Goal: Check status: Check status

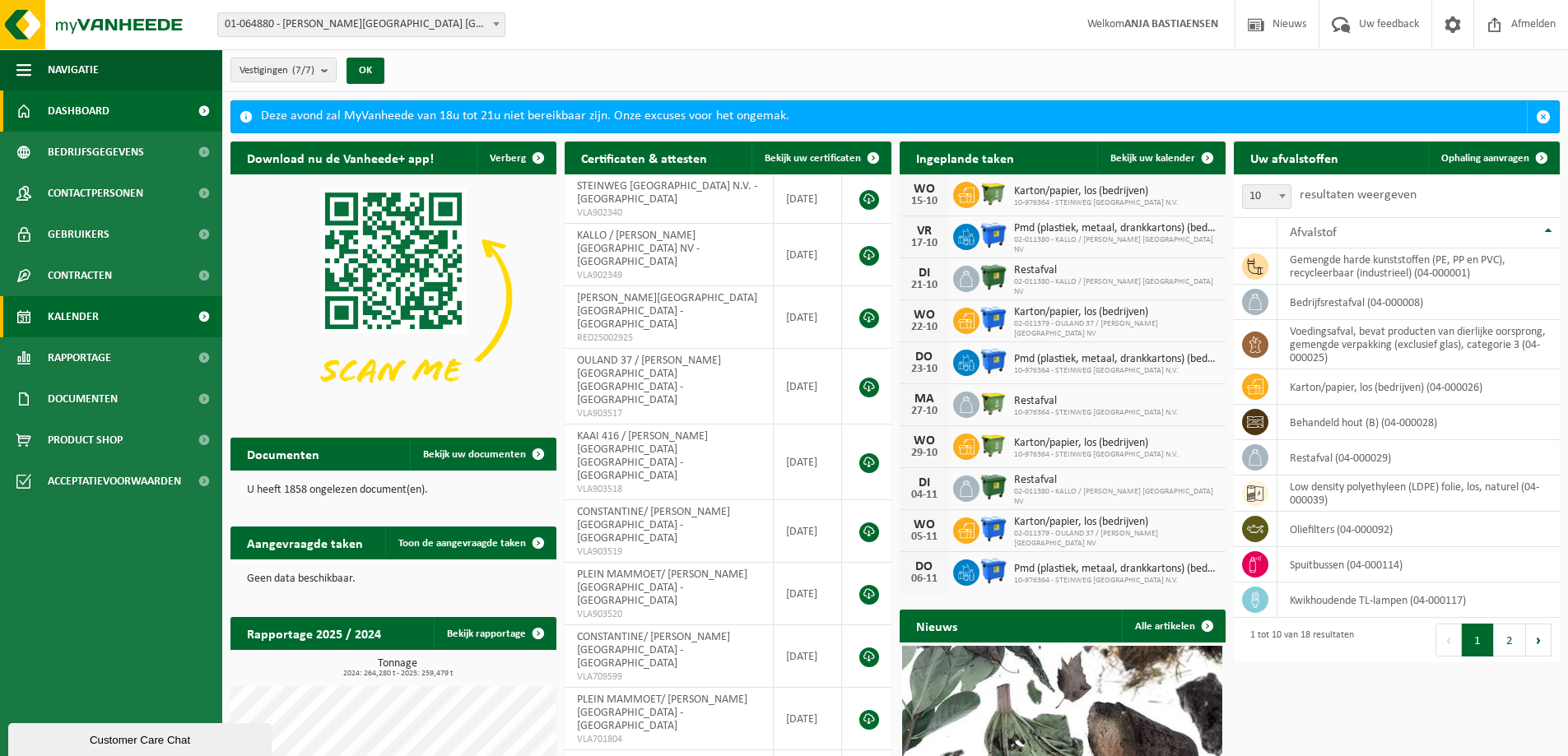
click at [70, 319] on span "Kalender" at bounding box center [73, 317] width 51 height 41
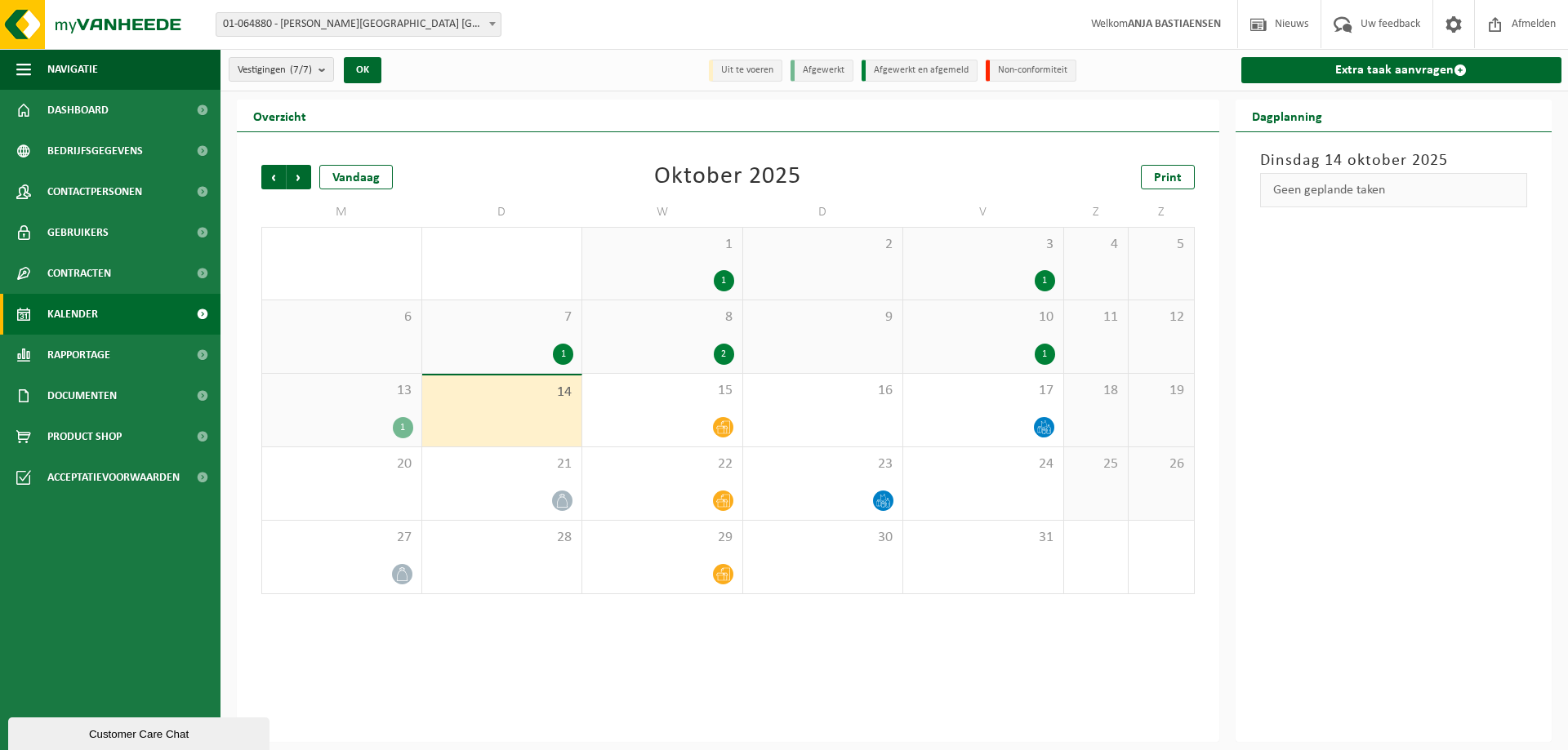
click at [717, 272] on div "1" at bounding box center [724, 281] width 20 height 21
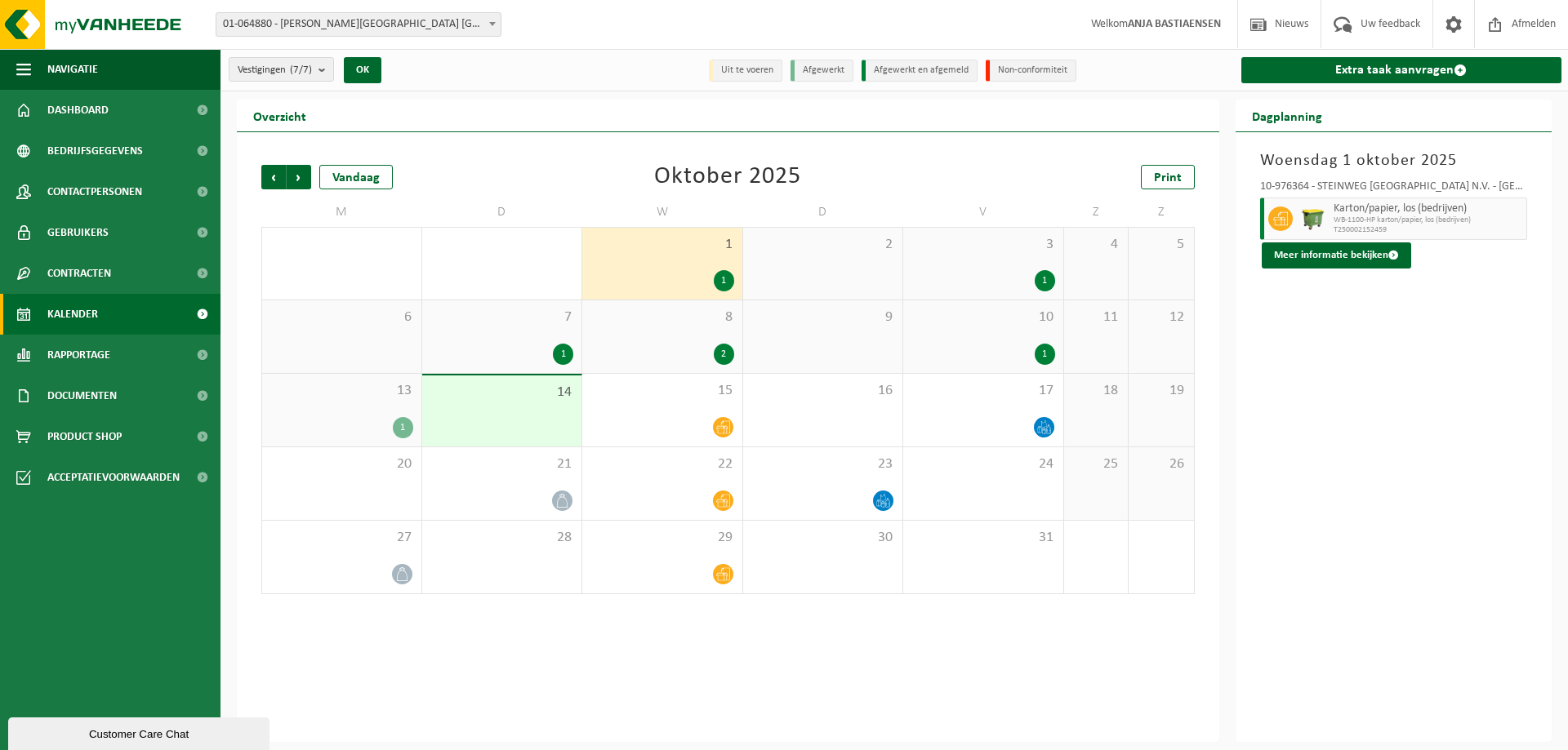
click at [1045, 278] on div "1" at bounding box center [1045, 281] width 20 height 21
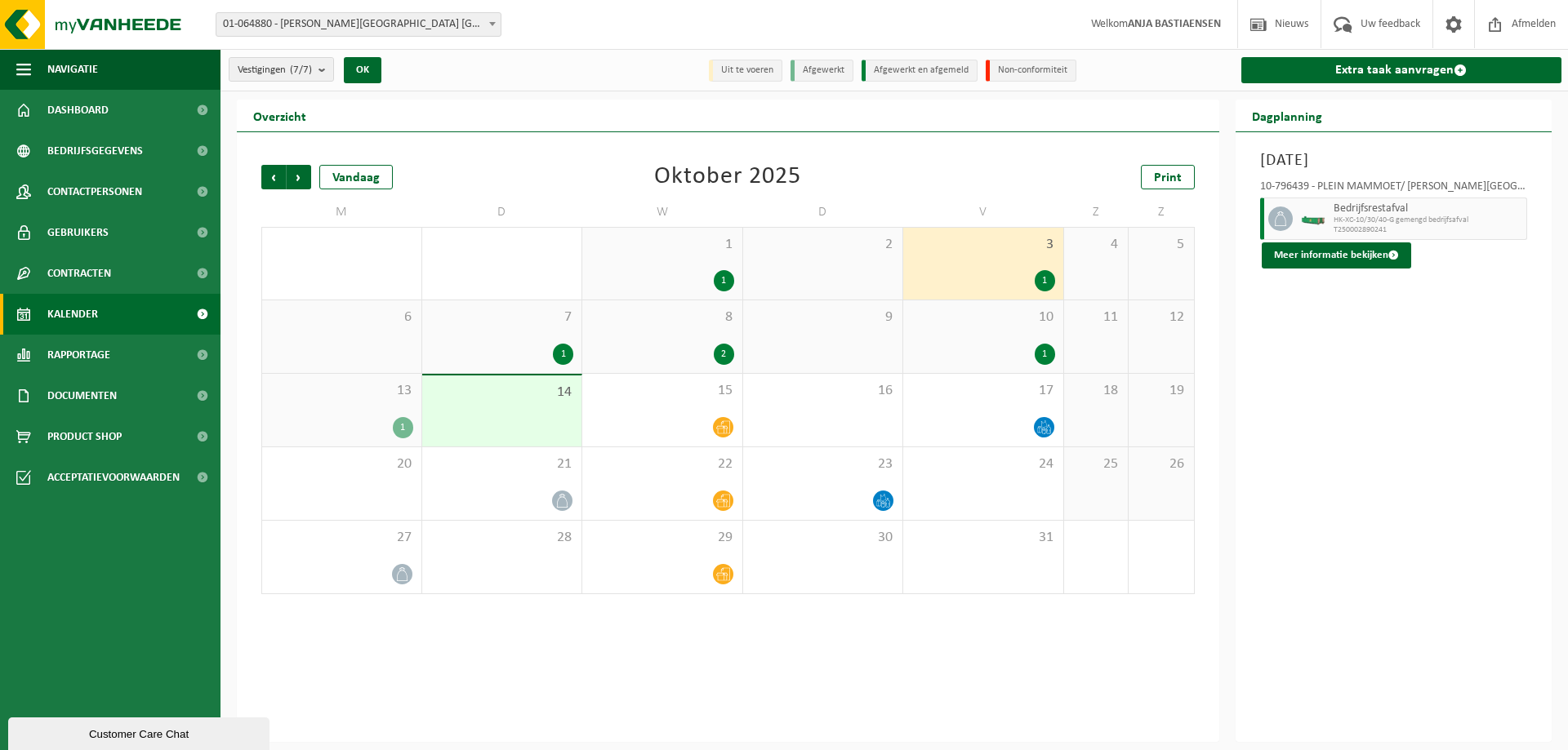
click at [558, 351] on div "1" at bounding box center [563, 354] width 20 height 21
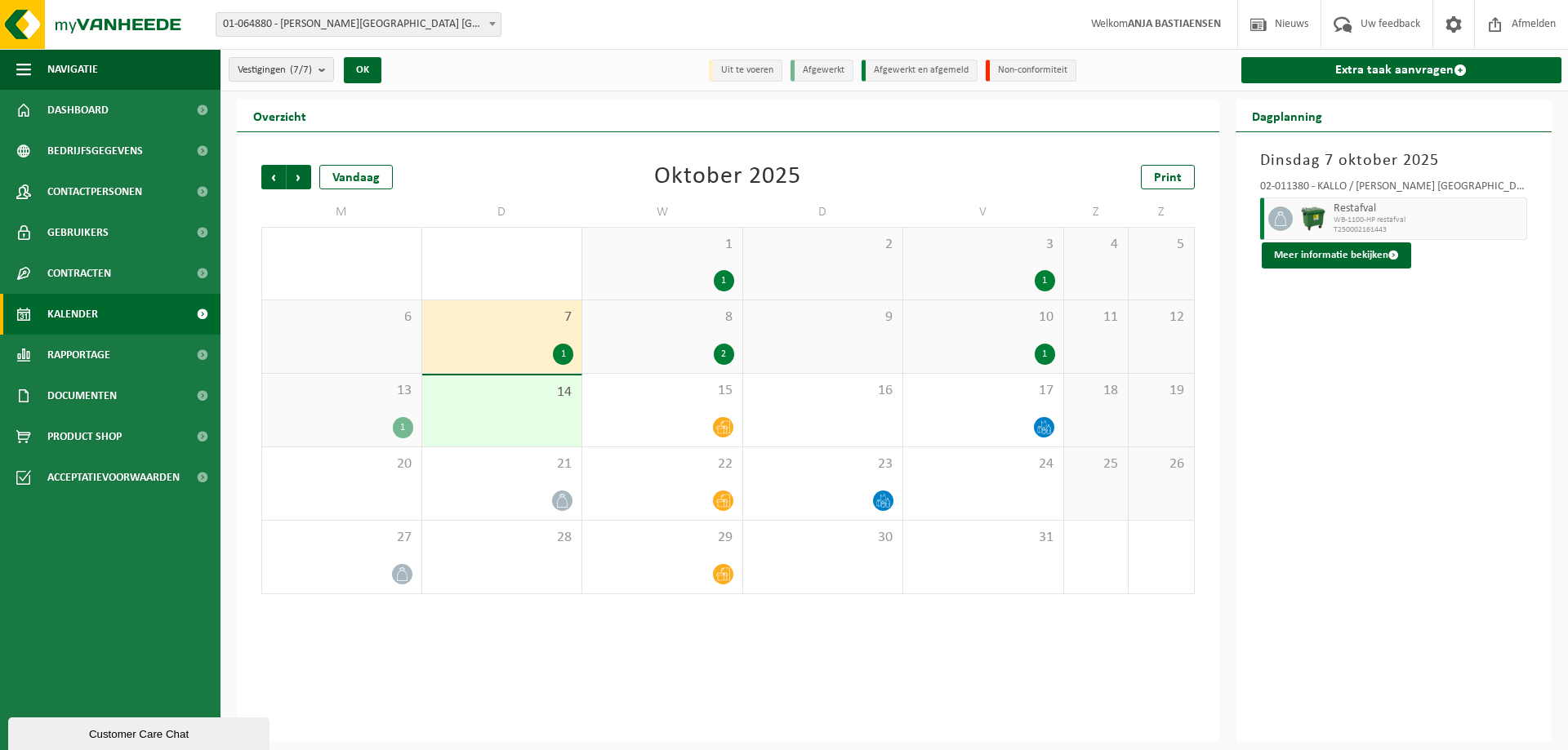
click at [722, 345] on div "2" at bounding box center [724, 354] width 20 height 21
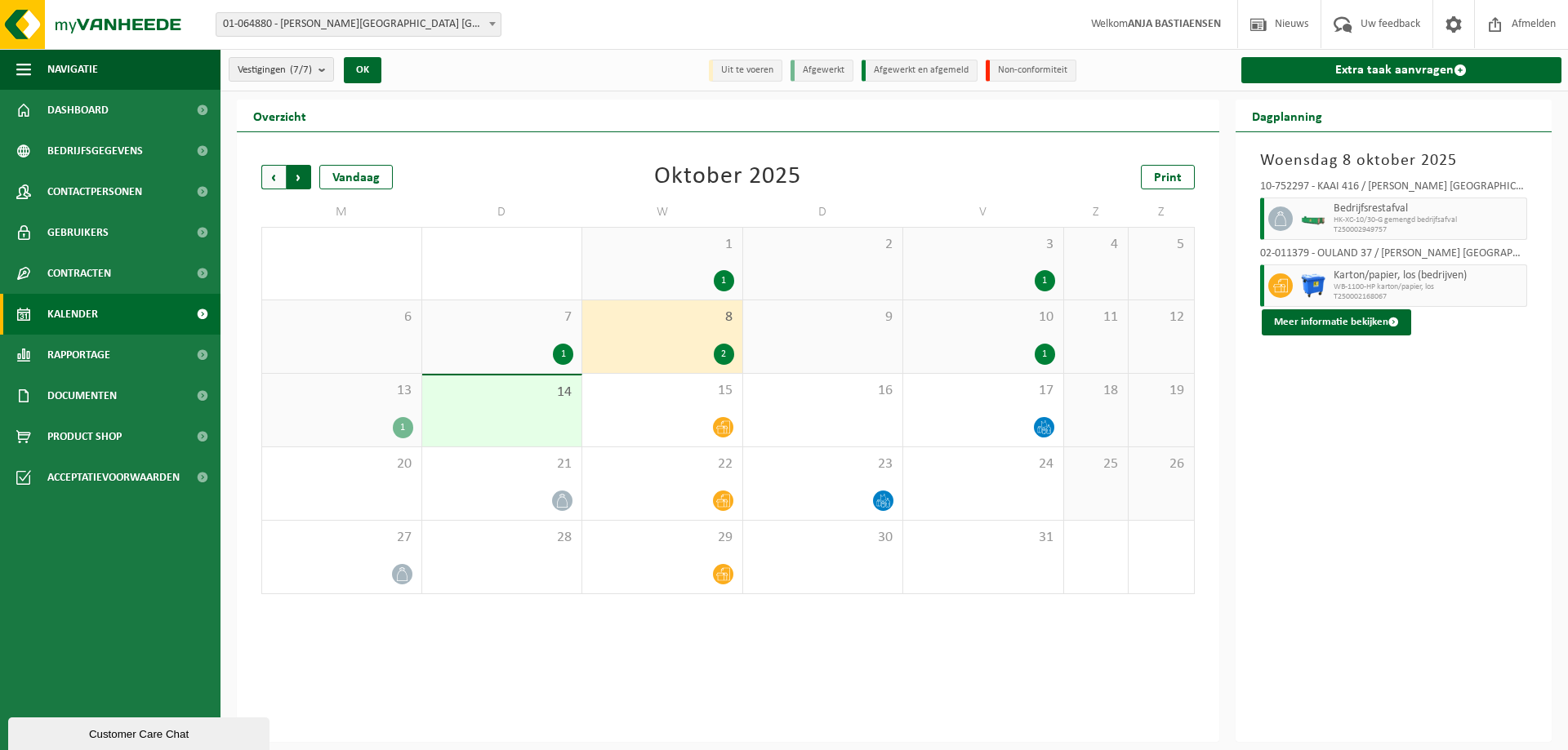
click at [269, 172] on span "Vorige" at bounding box center [273, 177] width 24 height 24
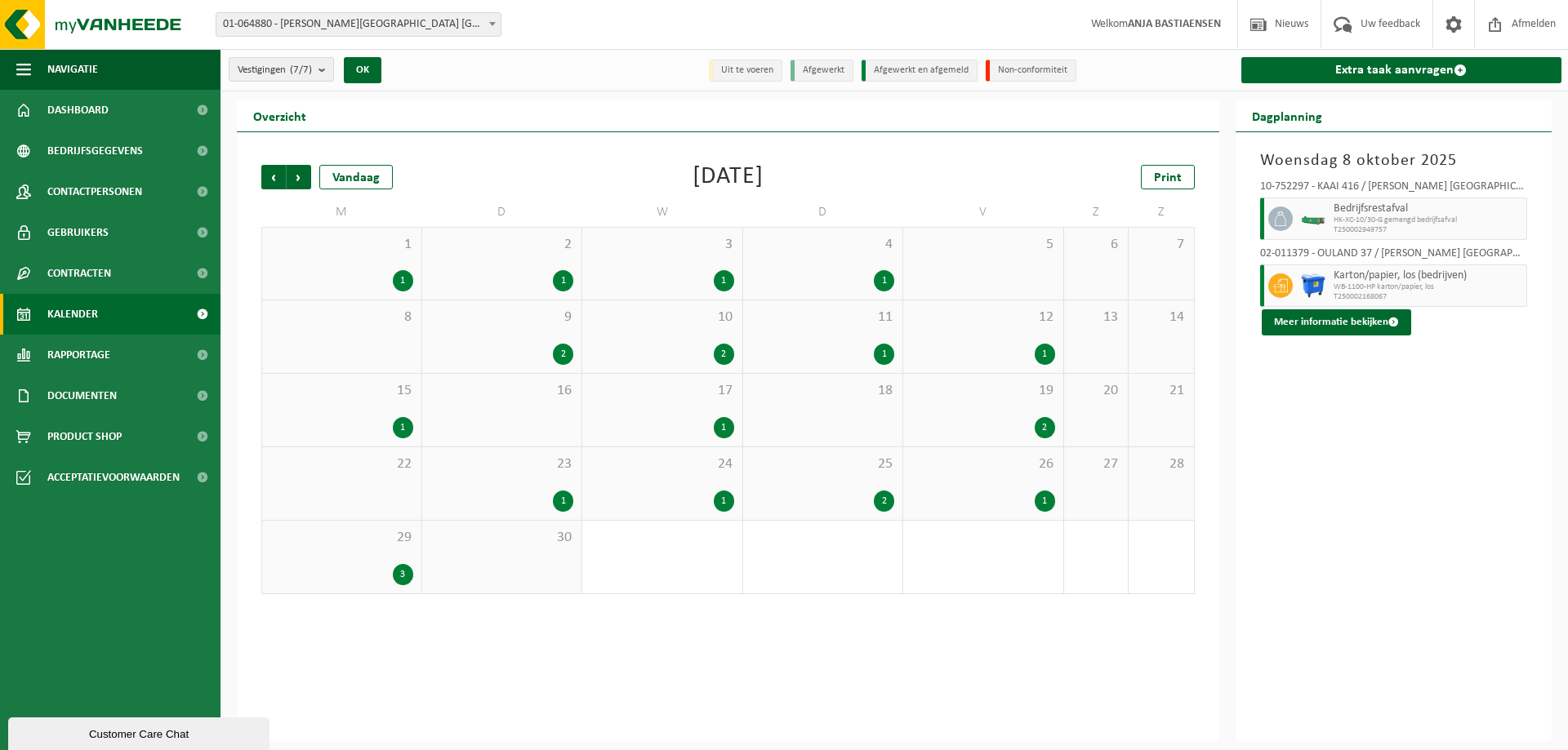
click at [717, 430] on div "1" at bounding box center [724, 427] width 20 height 21
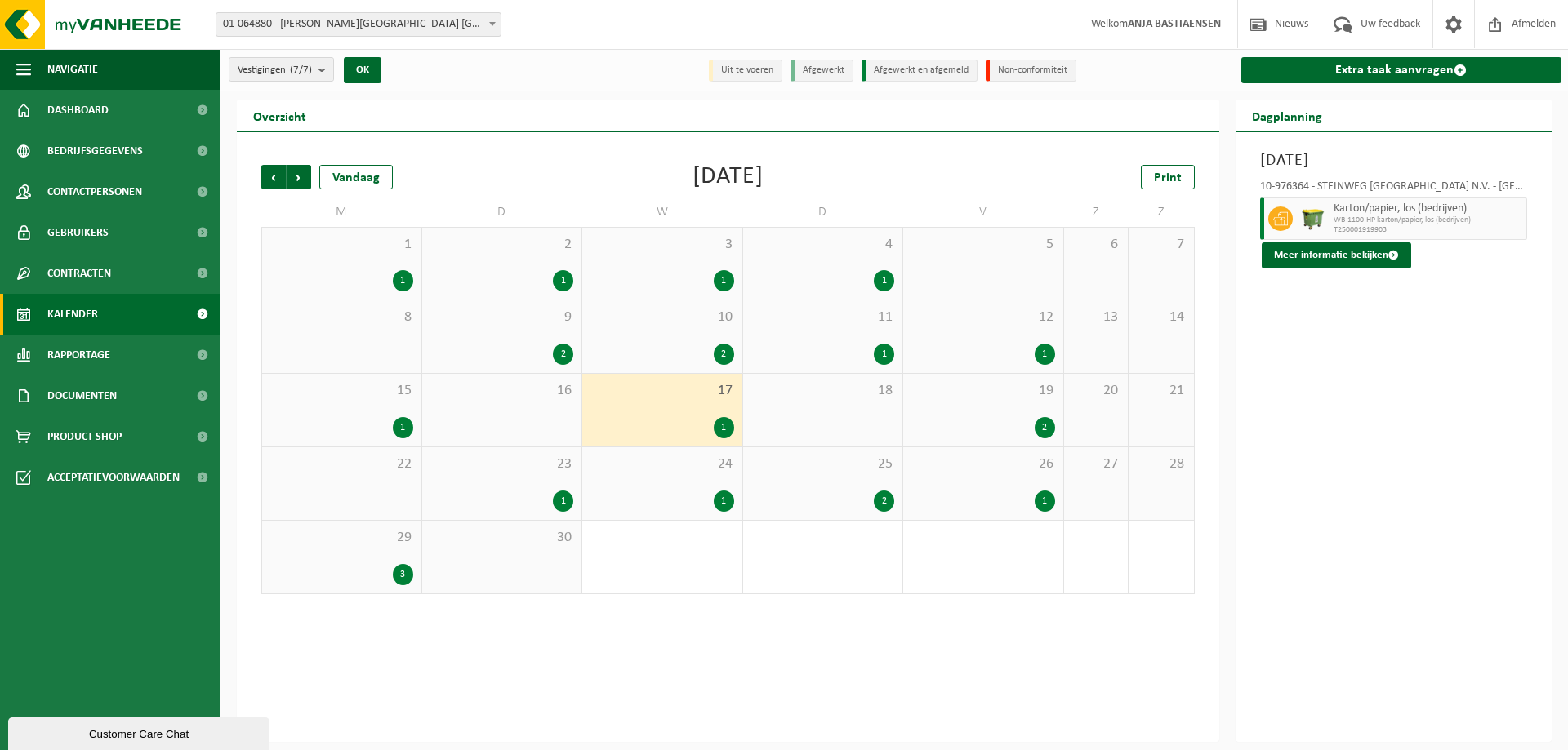
click at [403, 276] on div "1" at bounding box center [403, 281] width 20 height 21
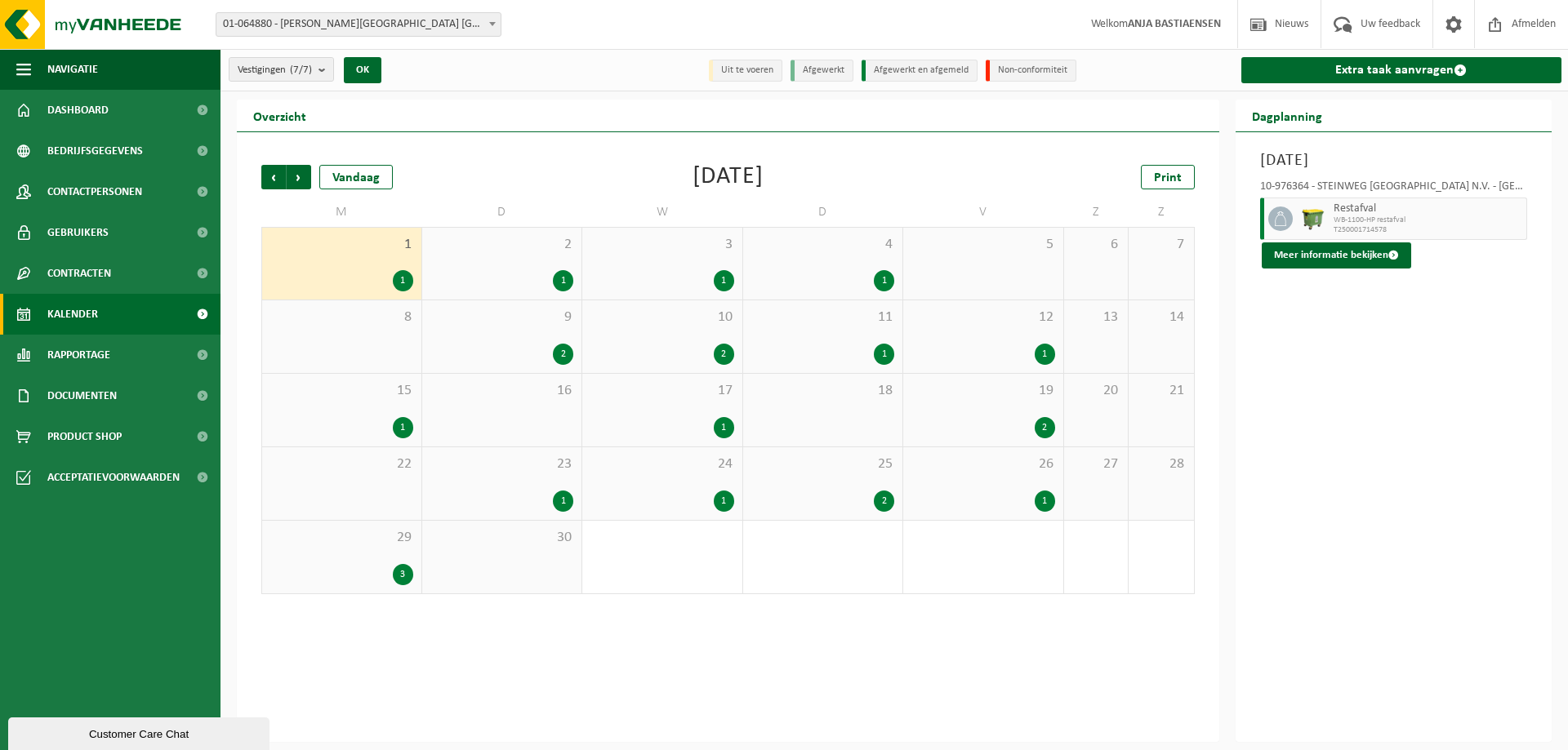
click at [562, 274] on div "1" at bounding box center [563, 281] width 20 height 21
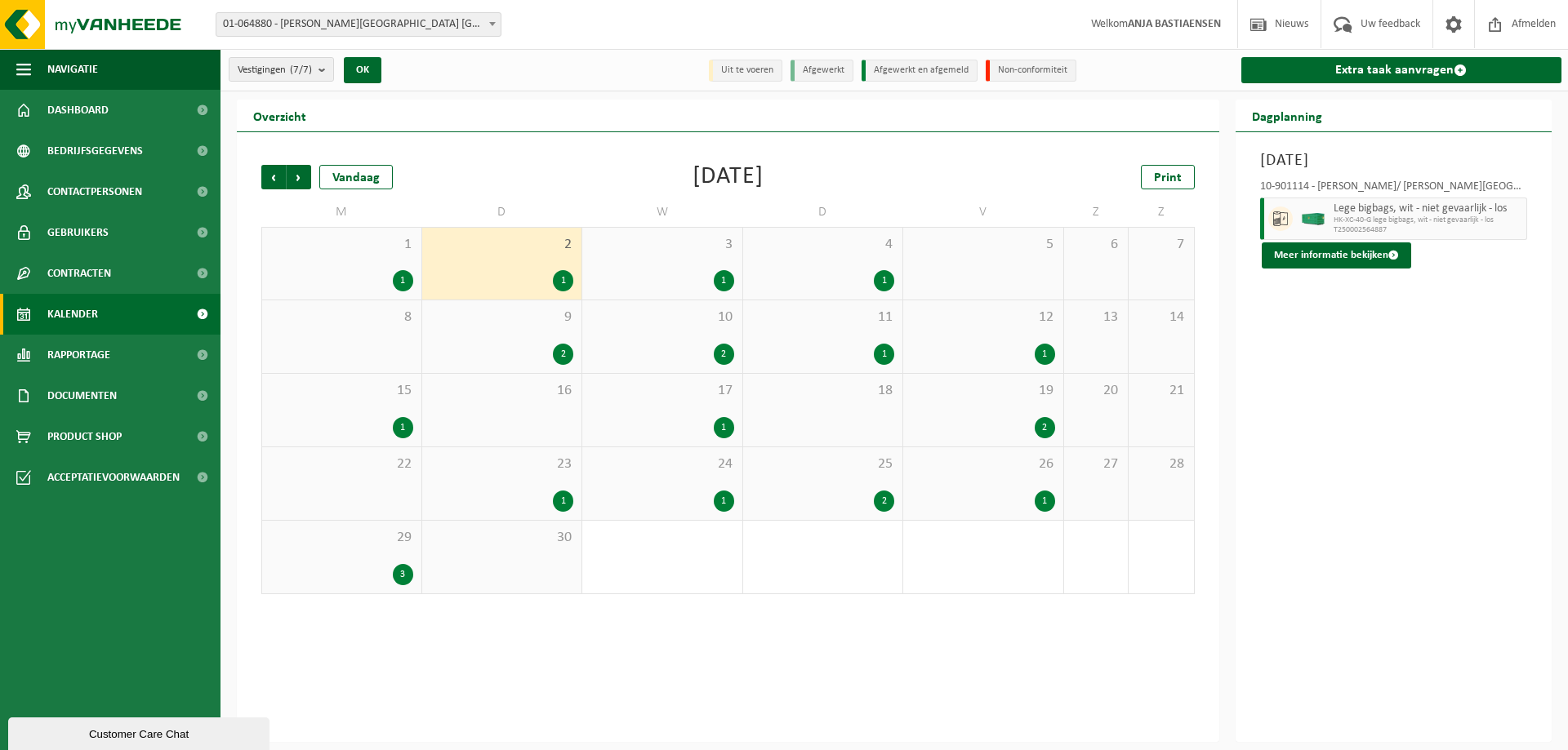
click at [727, 277] on div "1" at bounding box center [724, 281] width 20 height 21
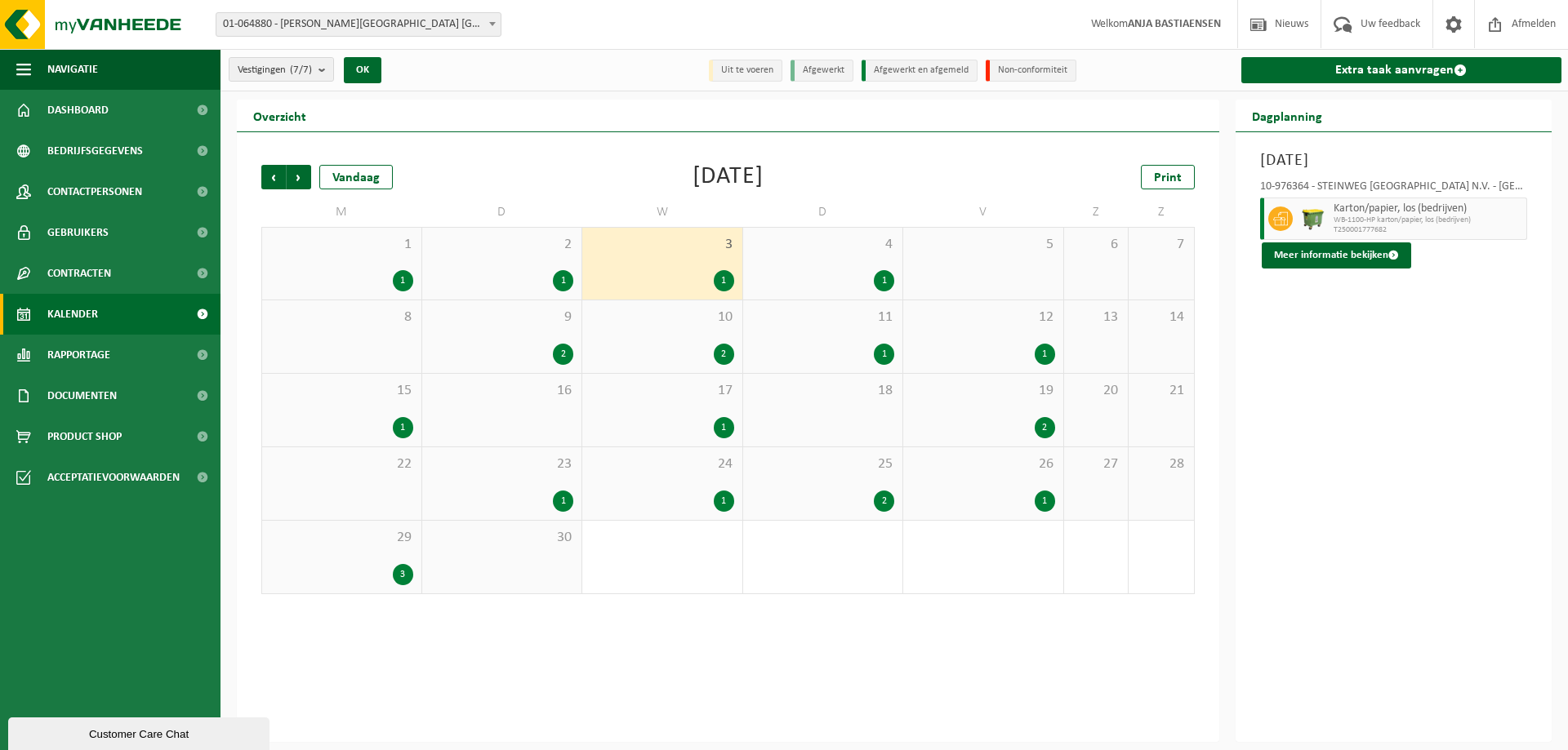
click at [883, 282] on div "1" at bounding box center [884, 281] width 20 height 21
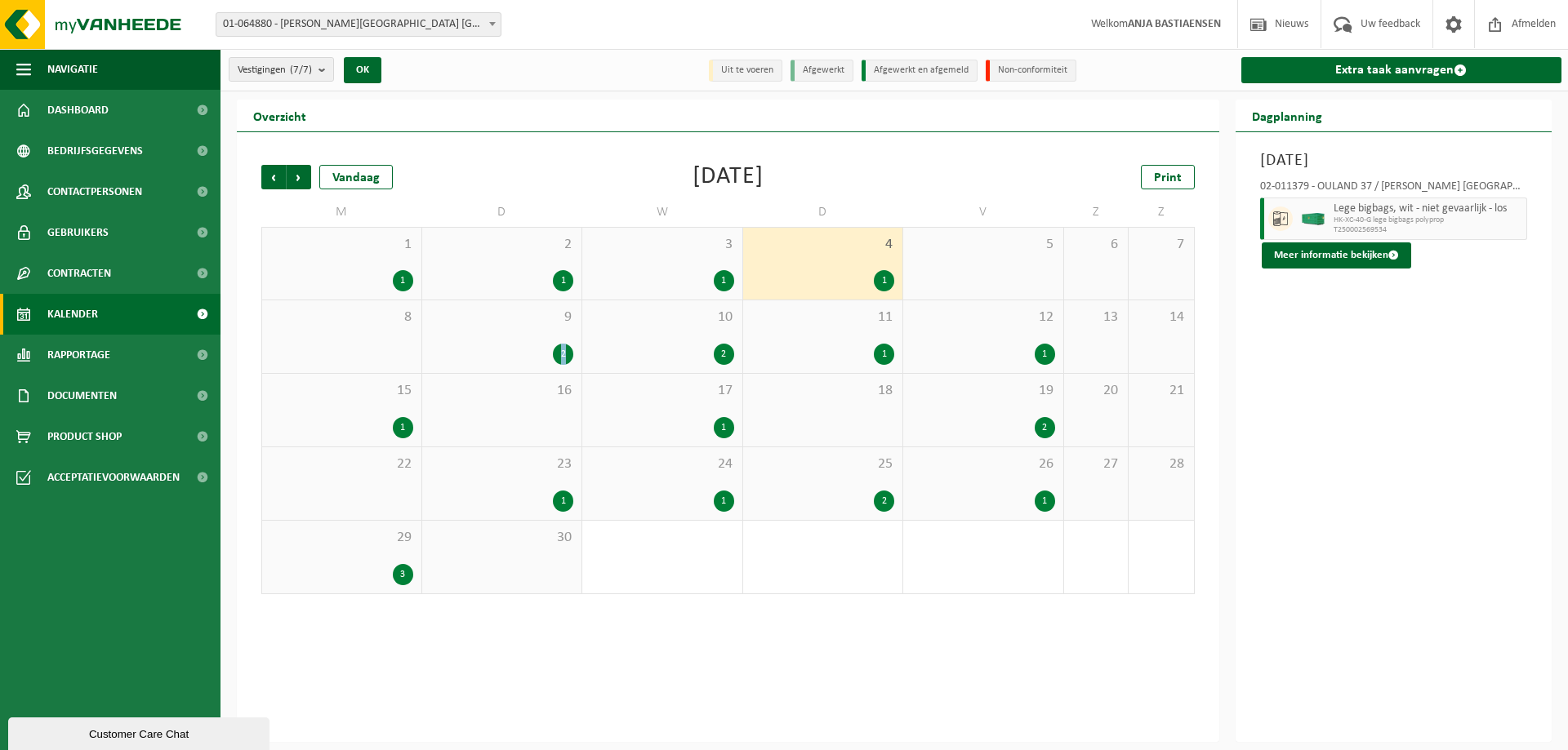
click at [563, 352] on div "2" at bounding box center [563, 354] width 20 height 21
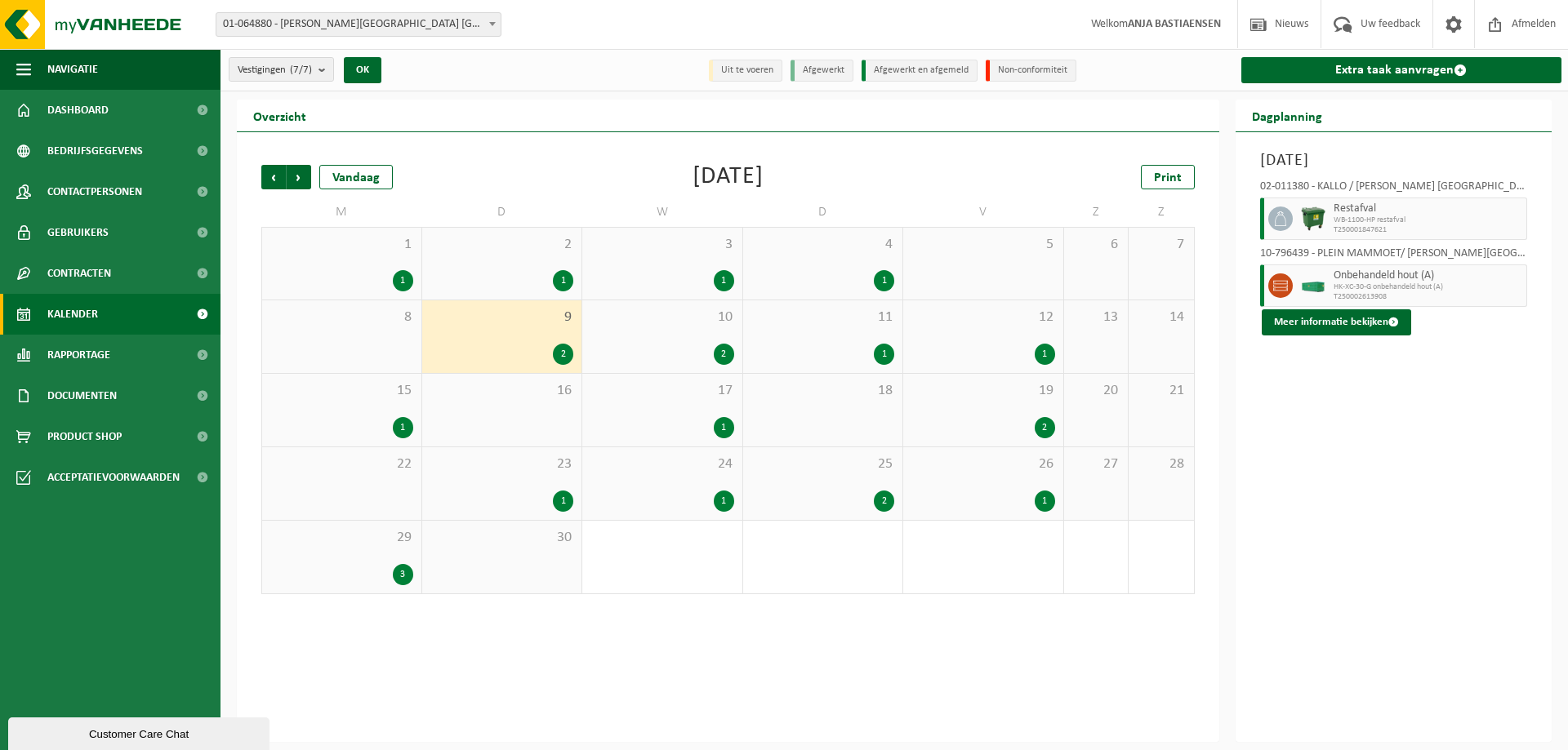
click at [726, 351] on div "2" at bounding box center [724, 354] width 20 height 21
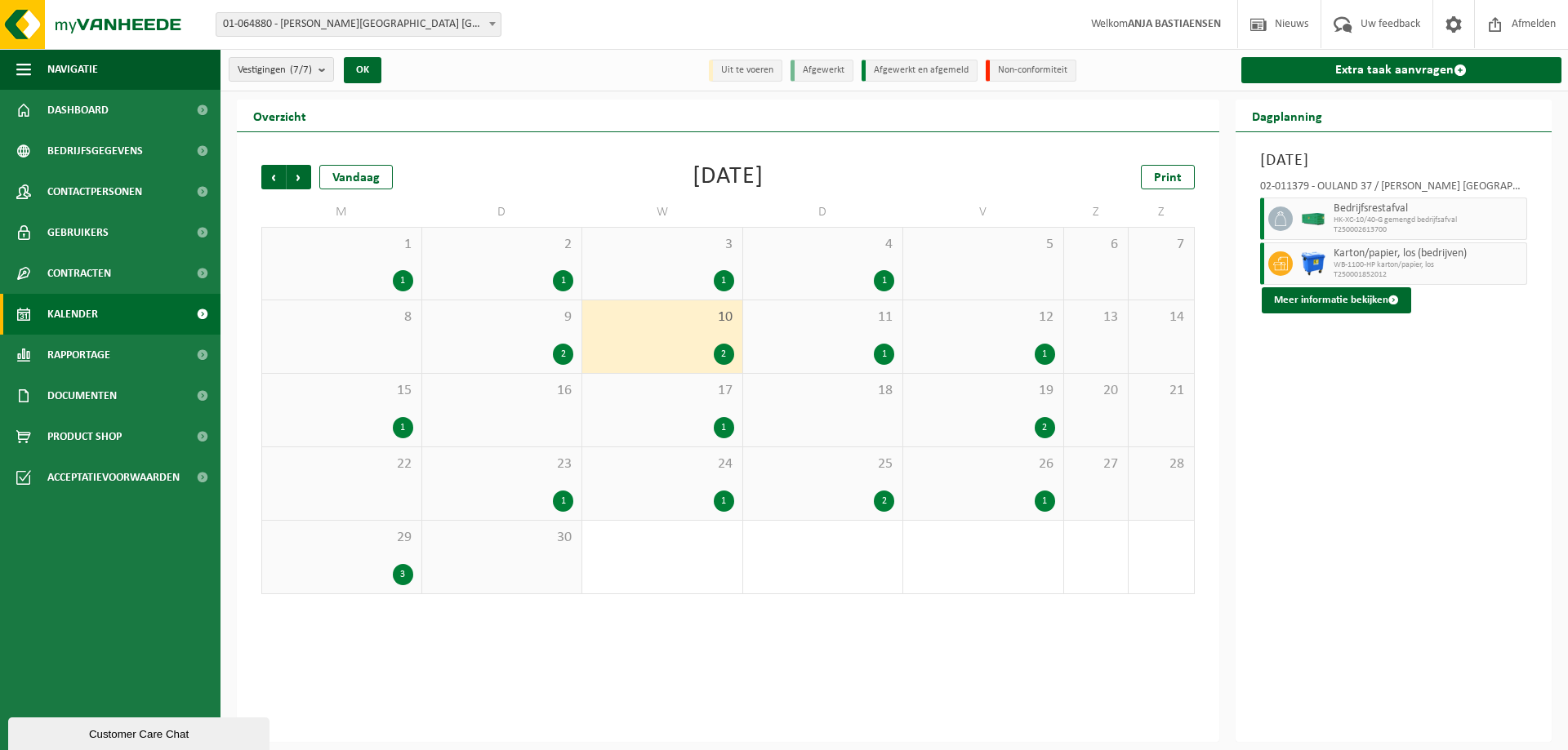
click at [886, 354] on div "1" at bounding box center [884, 354] width 20 height 21
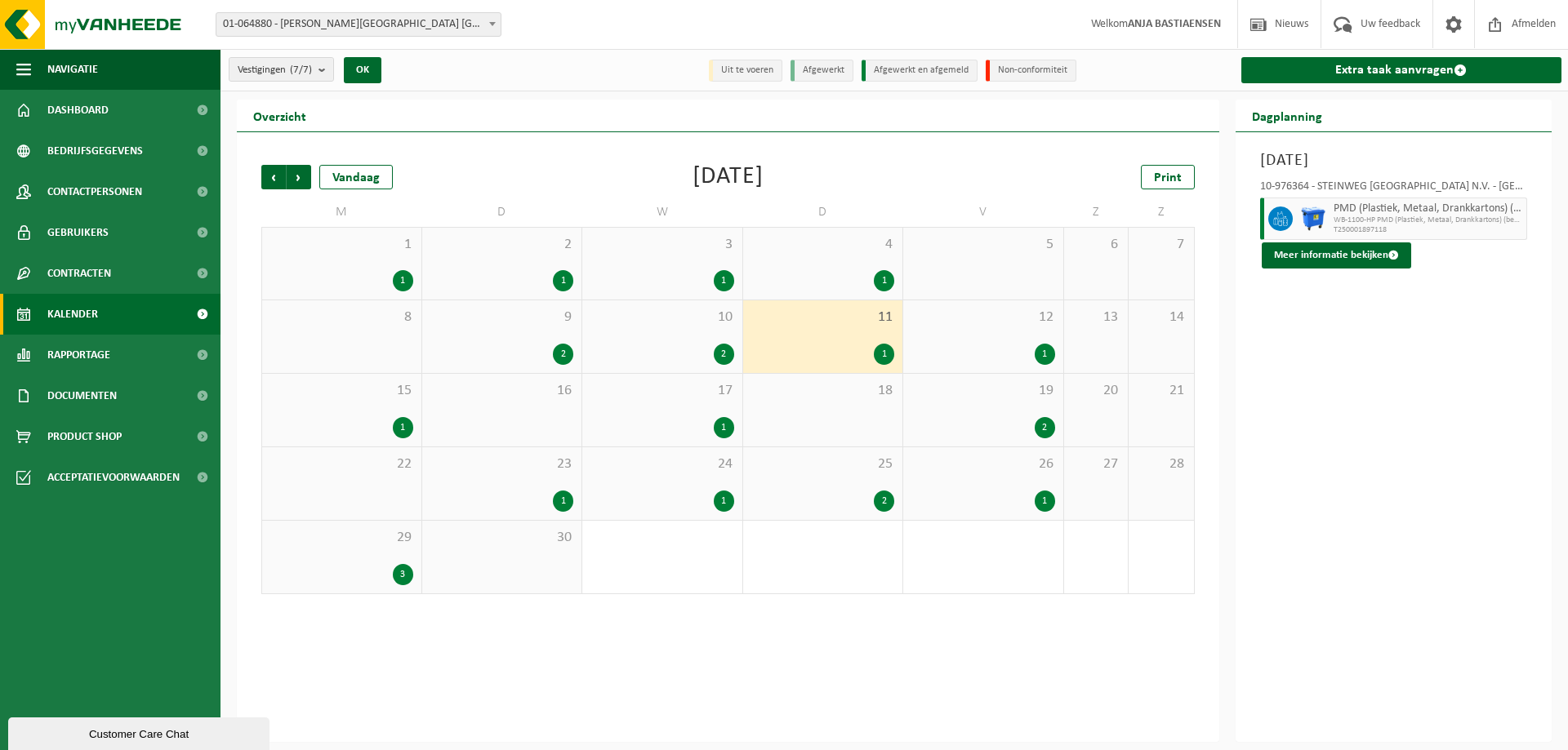
click at [1047, 353] on div "1" at bounding box center [1045, 354] width 20 height 21
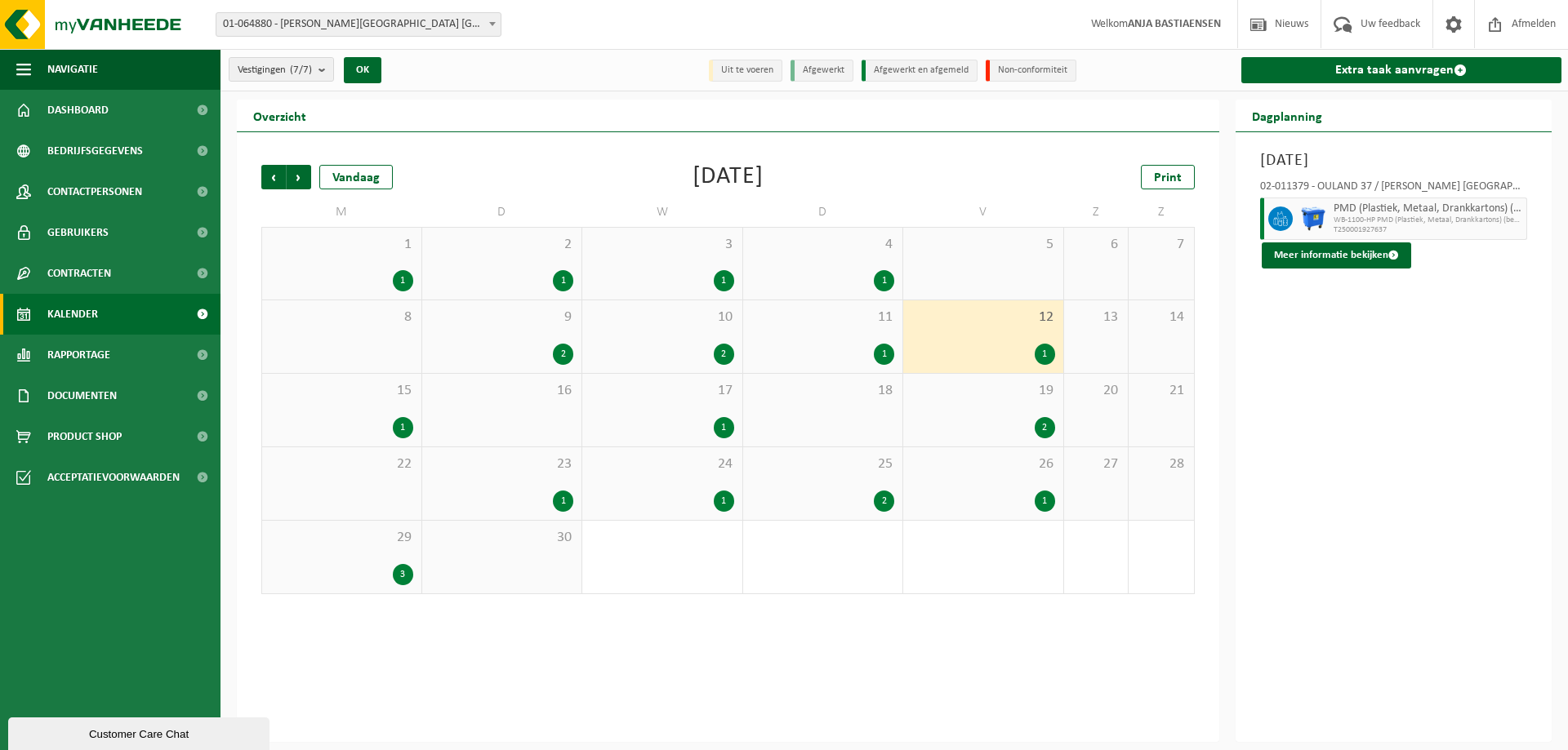
click at [395, 431] on div "1" at bounding box center [403, 427] width 20 height 21
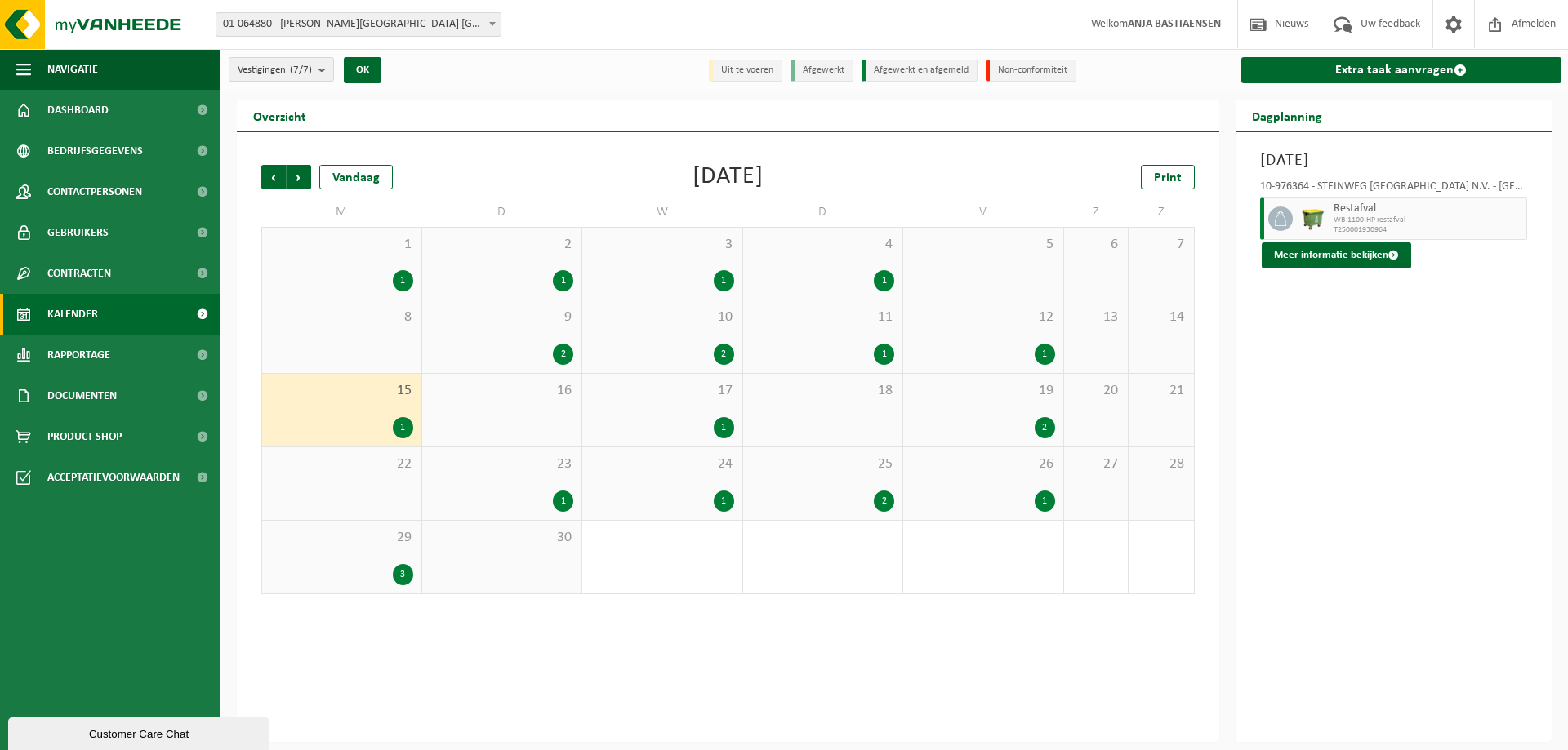
click at [718, 431] on div "1" at bounding box center [724, 427] width 20 height 21
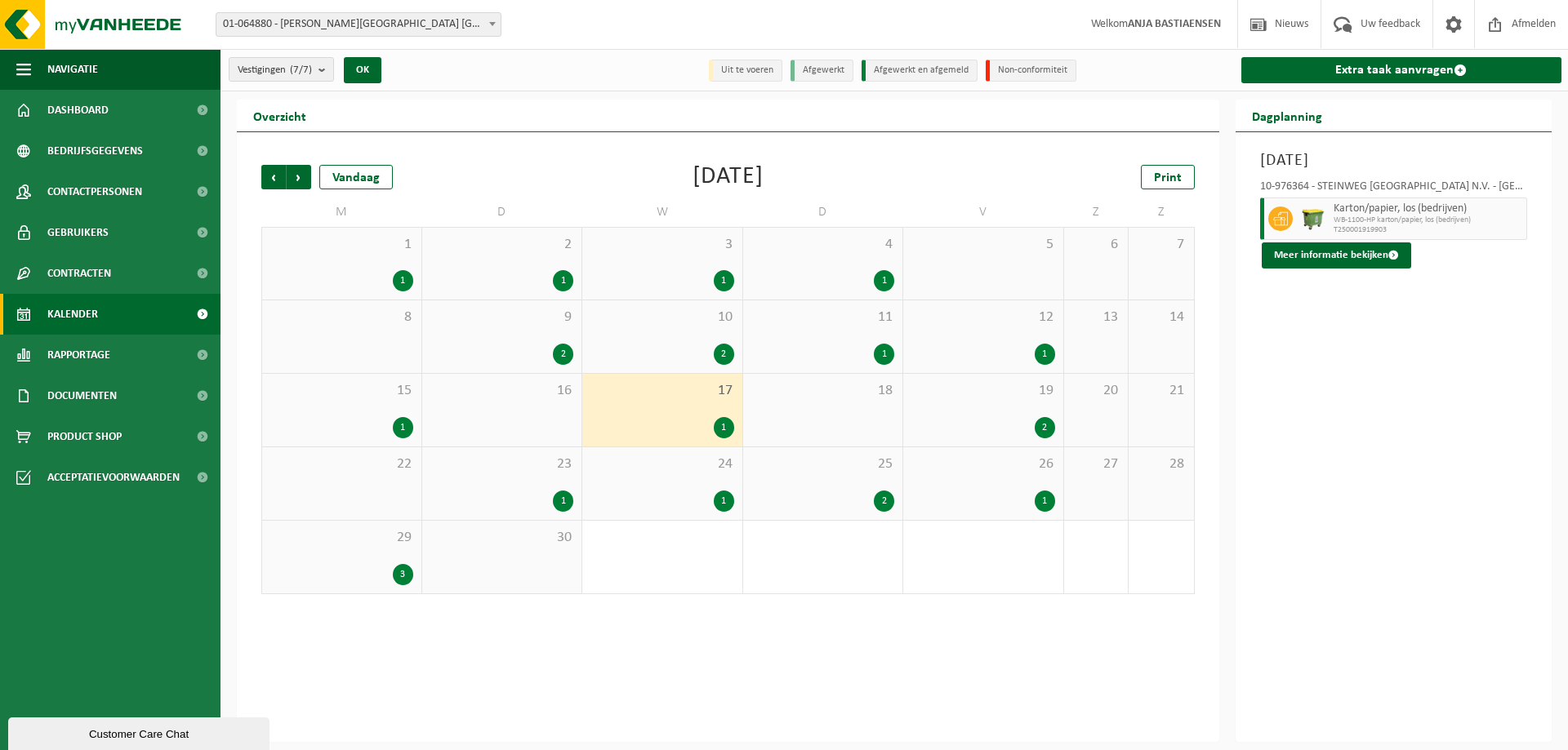
click at [1039, 421] on div "2" at bounding box center [1045, 427] width 20 height 21
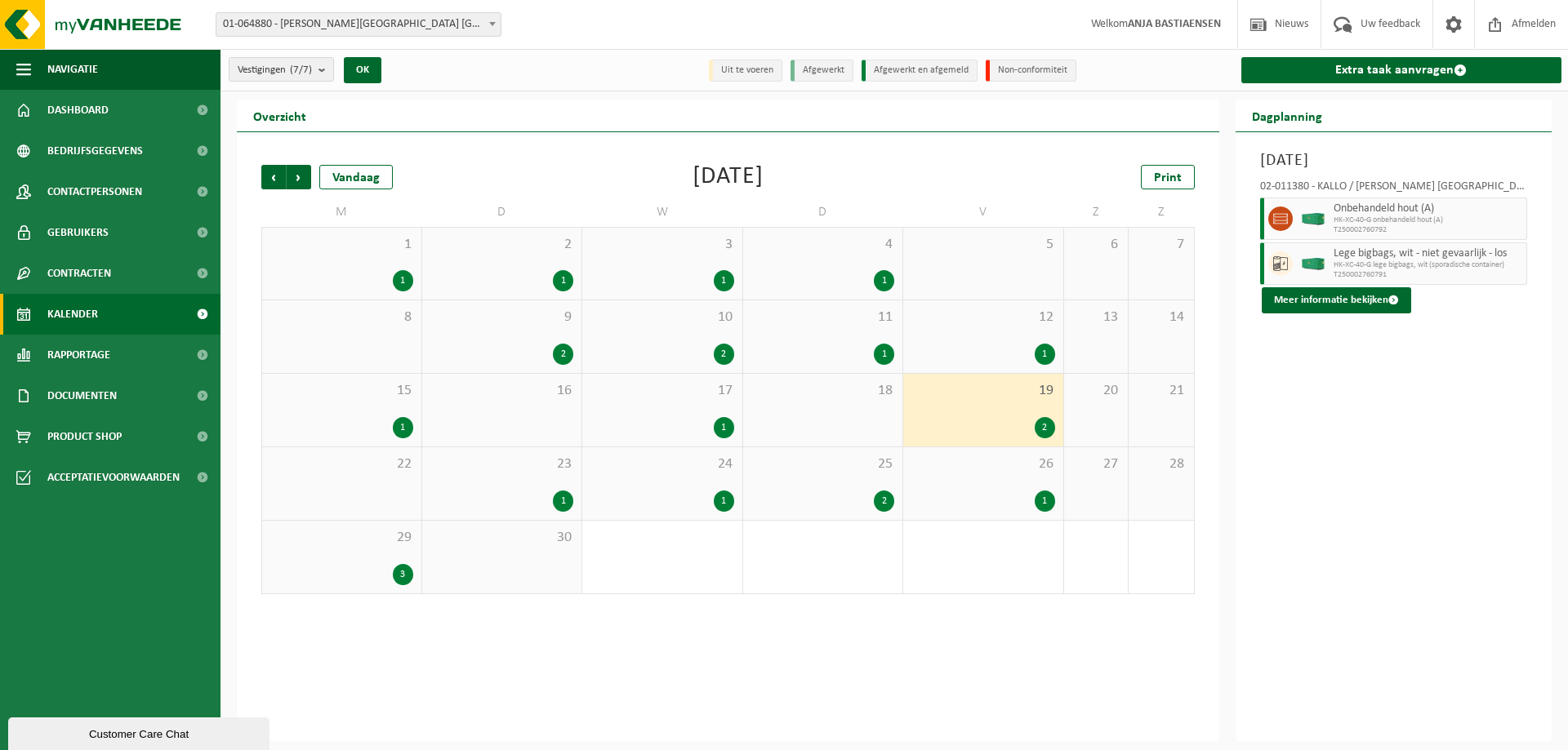
click at [567, 499] on div "1" at bounding box center [563, 501] width 20 height 21
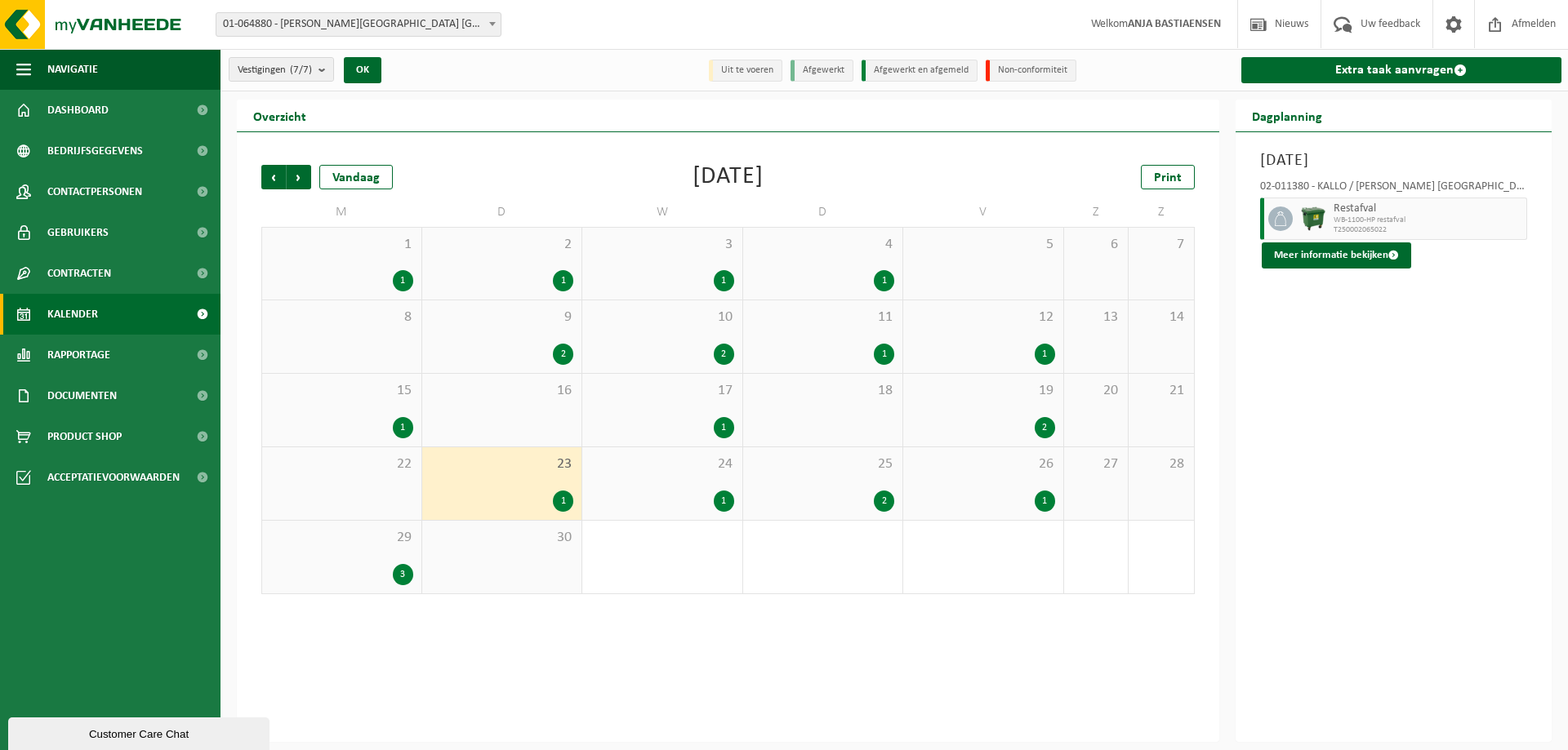
click at [722, 499] on div "1" at bounding box center [724, 501] width 20 height 21
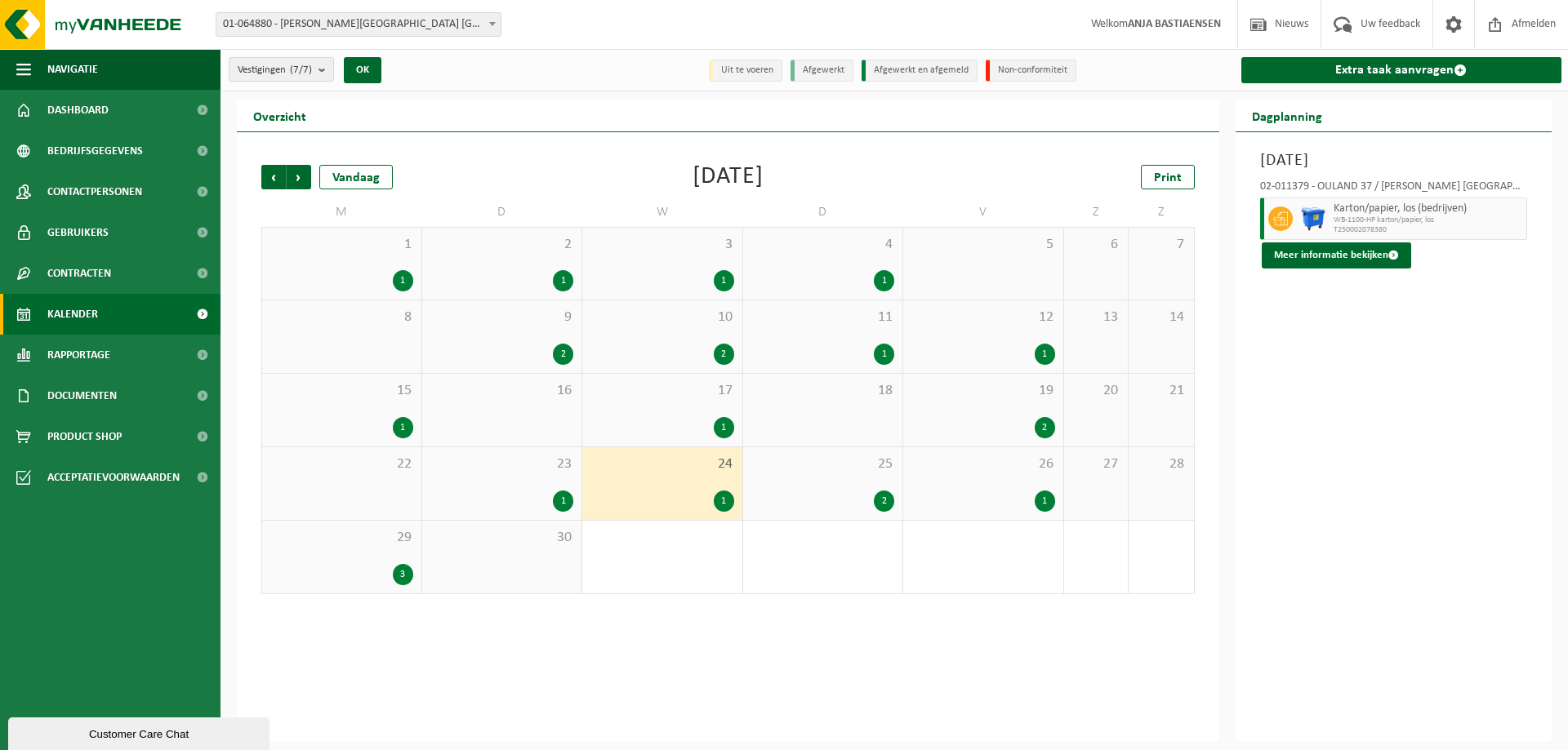
click at [877, 497] on div "2" at bounding box center [884, 501] width 20 height 21
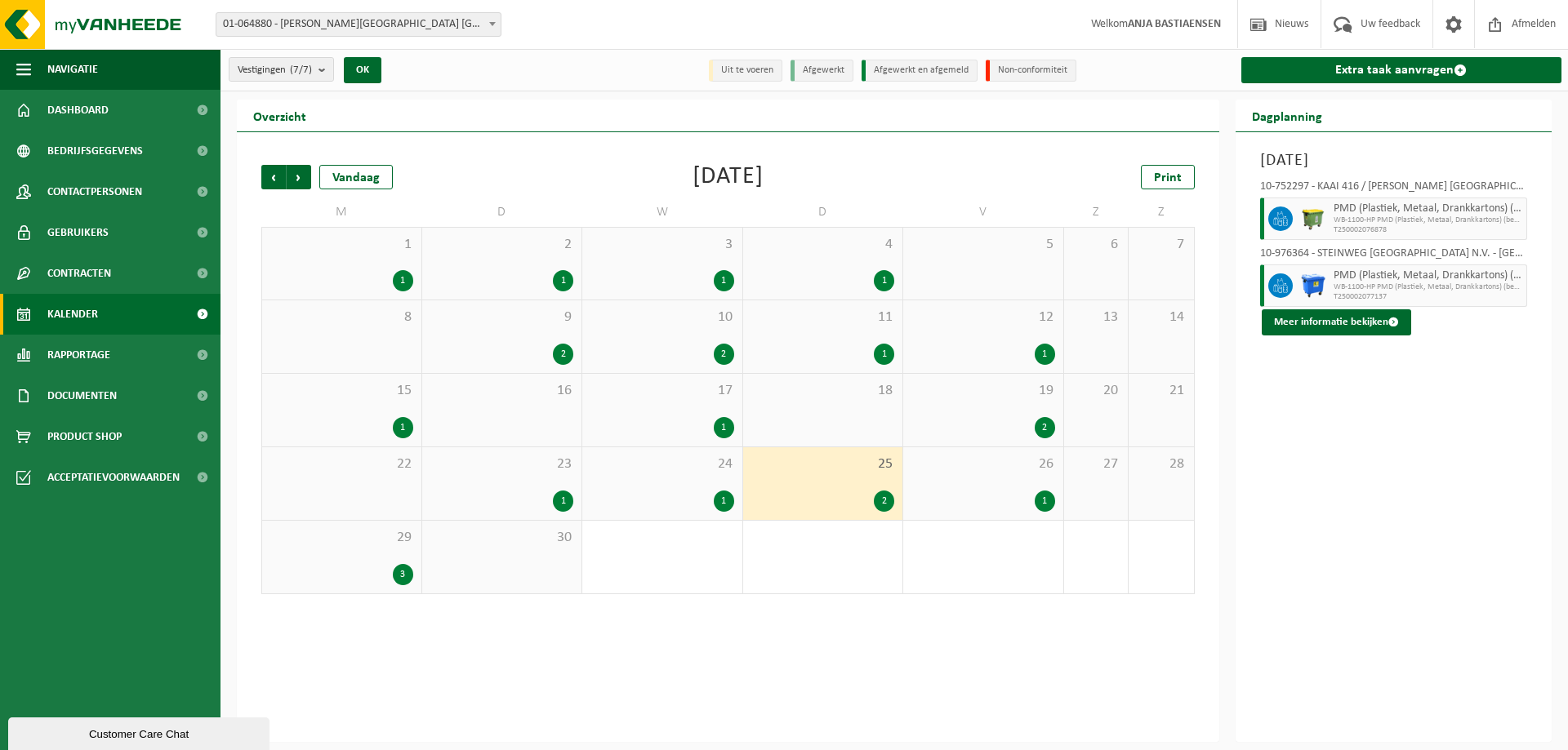
click at [1047, 494] on div "1" at bounding box center [1045, 501] width 20 height 21
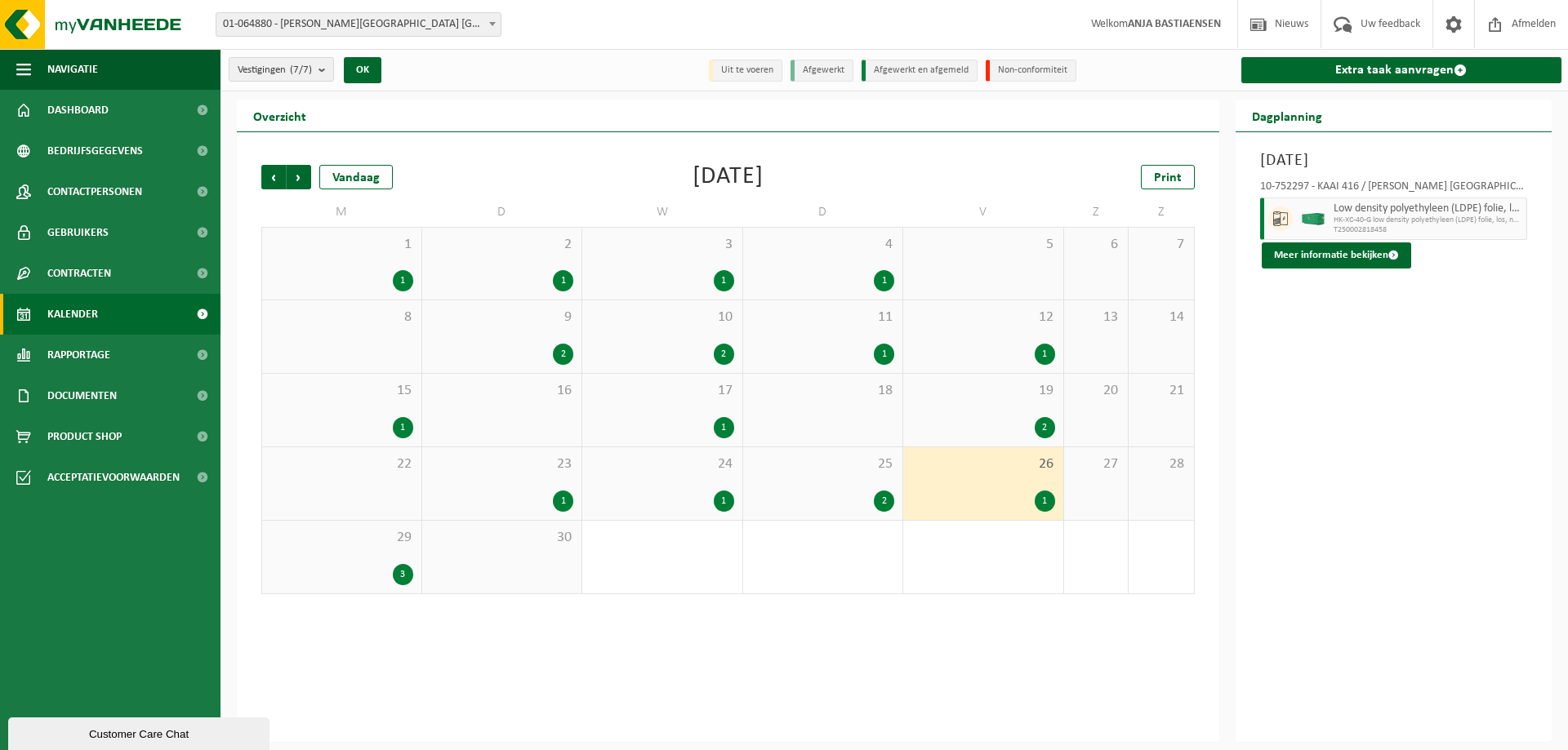
click at [401, 567] on div "3" at bounding box center [403, 575] width 20 height 21
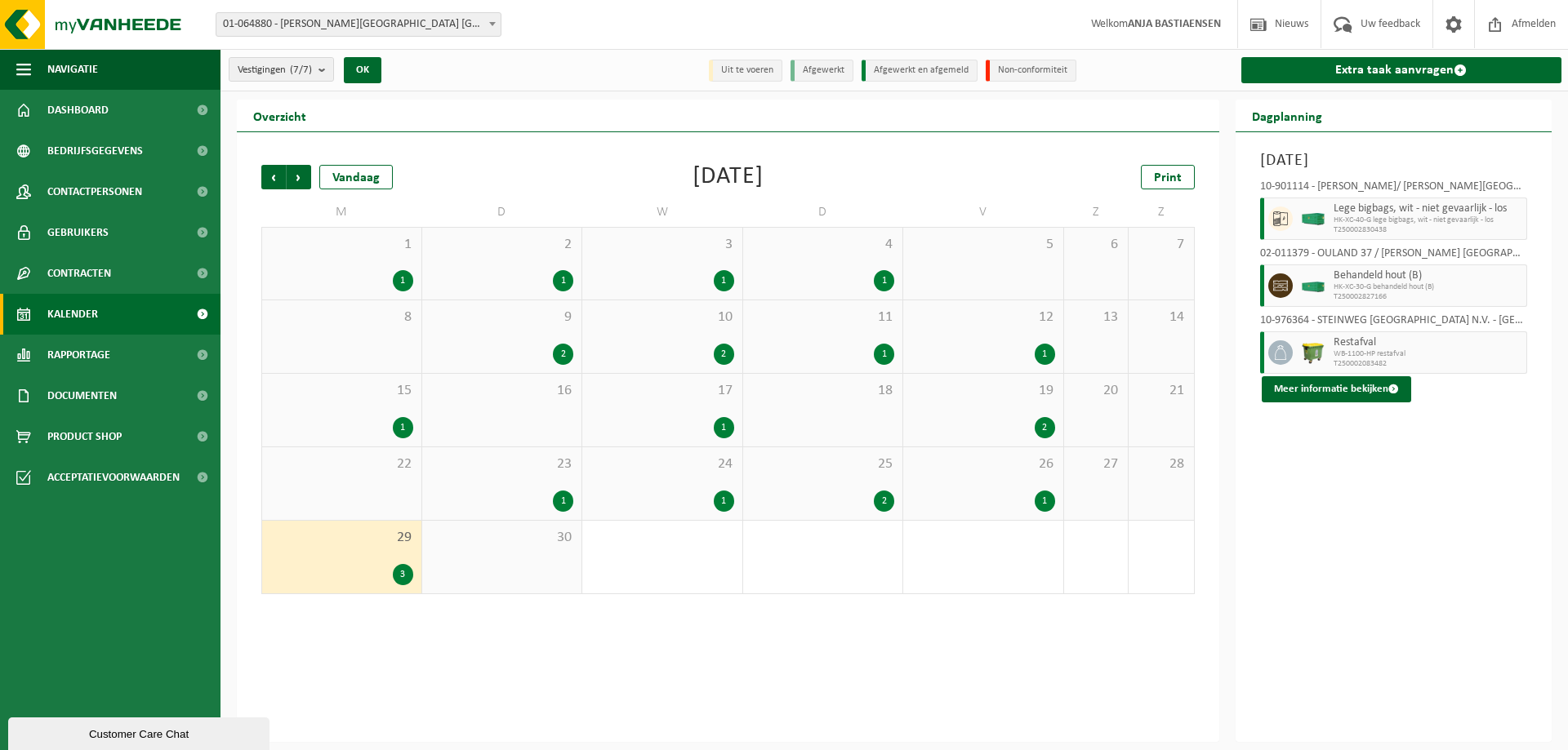
click at [722, 421] on div "1" at bounding box center [724, 427] width 20 height 21
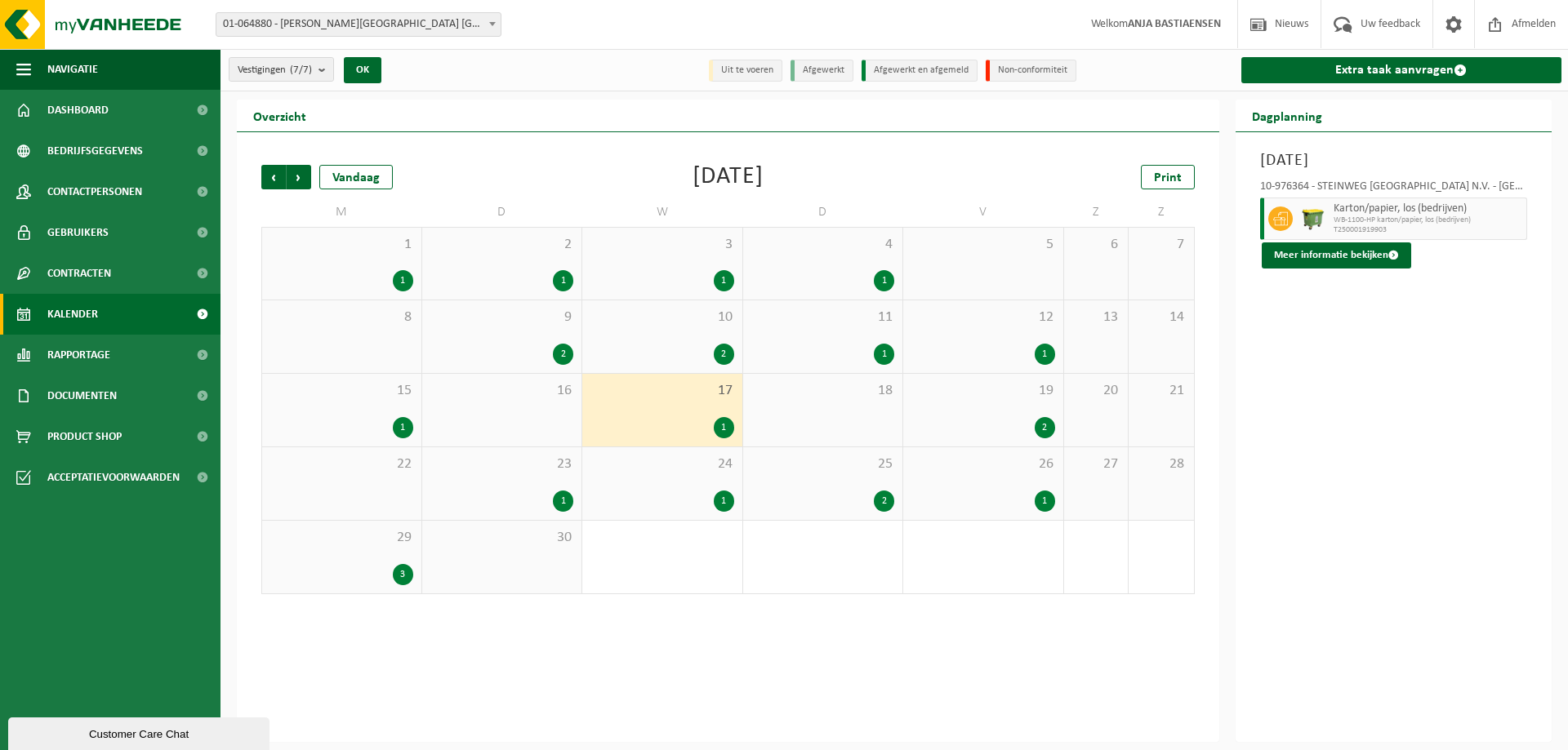
click at [881, 497] on div "2" at bounding box center [884, 501] width 20 height 21
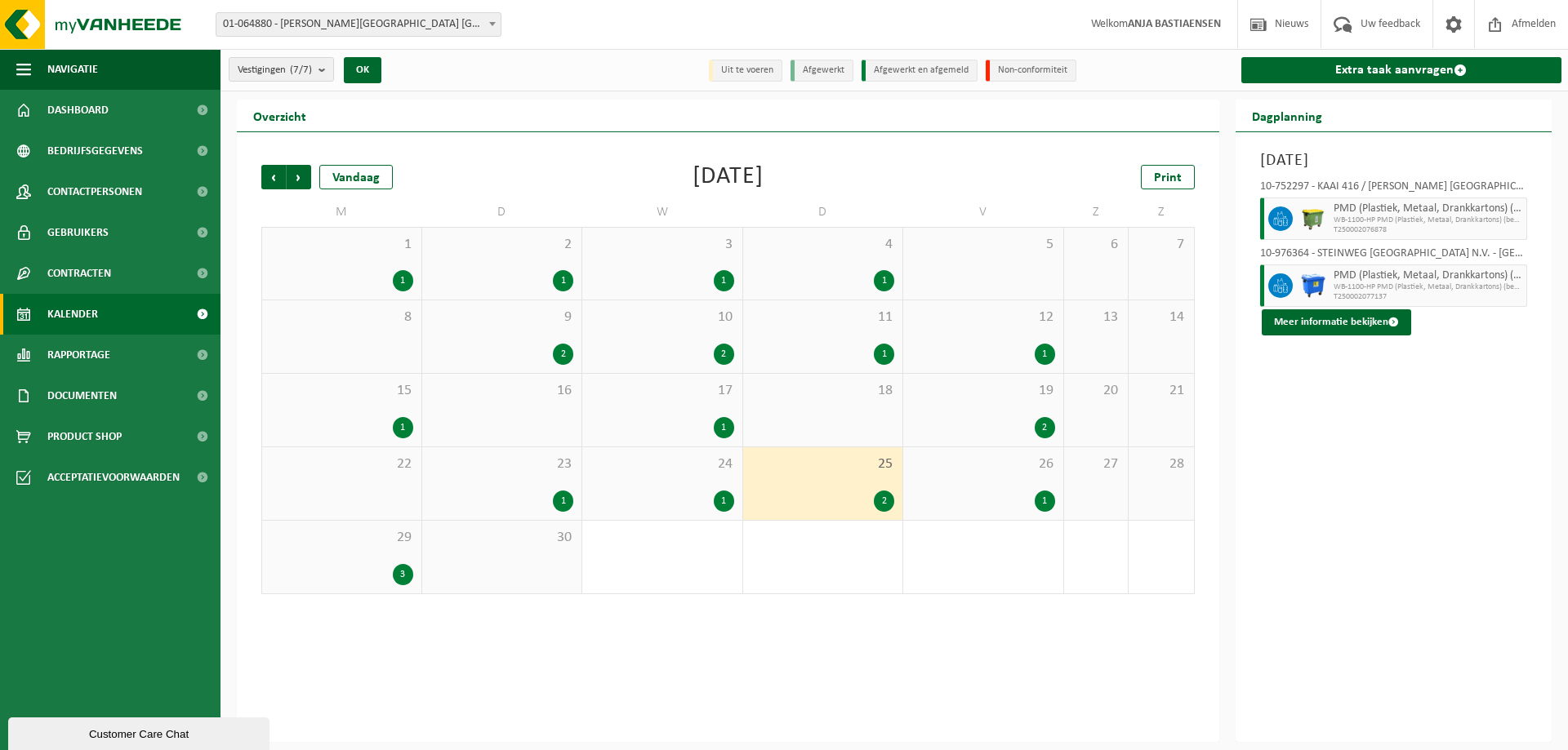
click at [1050, 496] on div "1" at bounding box center [1045, 501] width 20 height 21
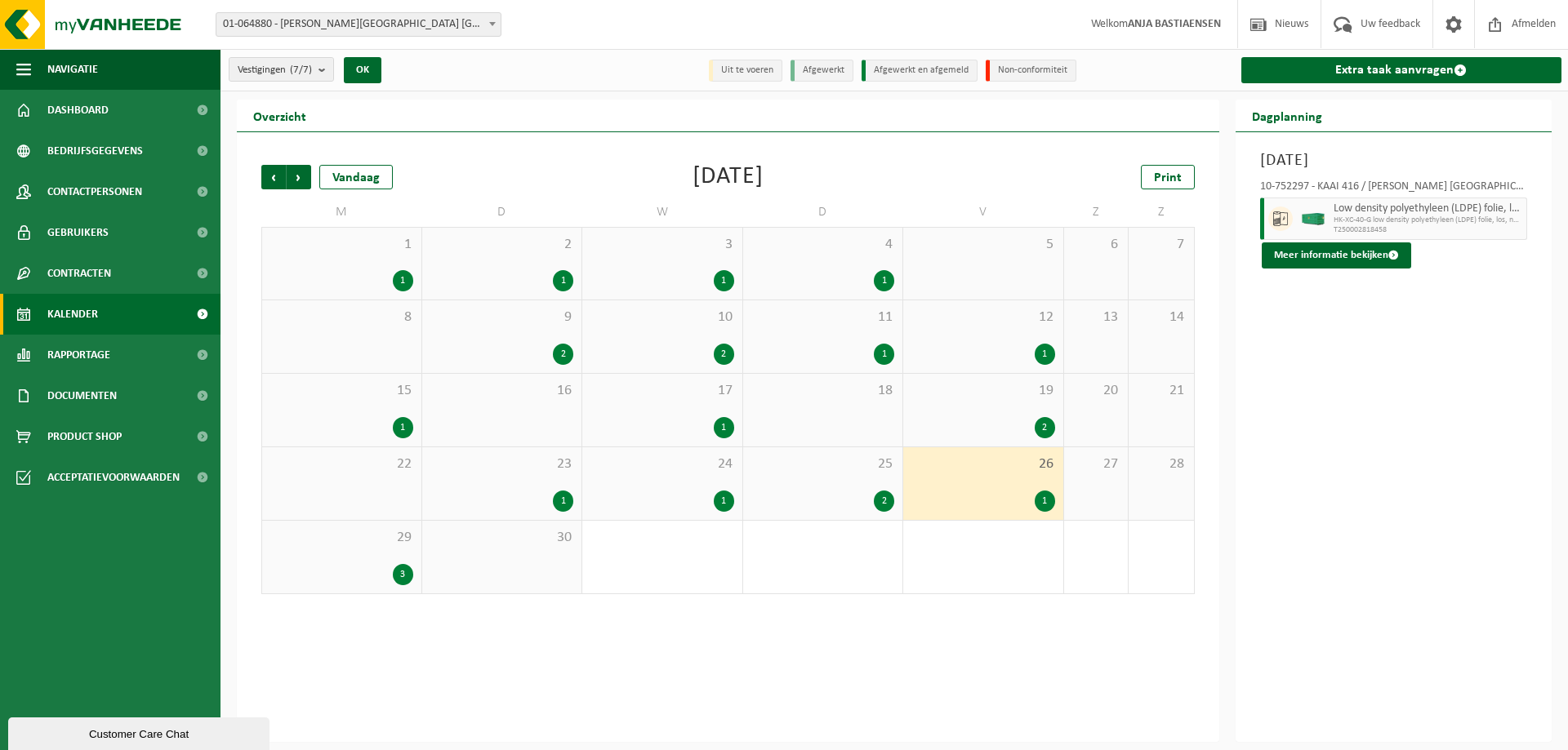
click at [397, 577] on div "3" at bounding box center [403, 575] width 20 height 21
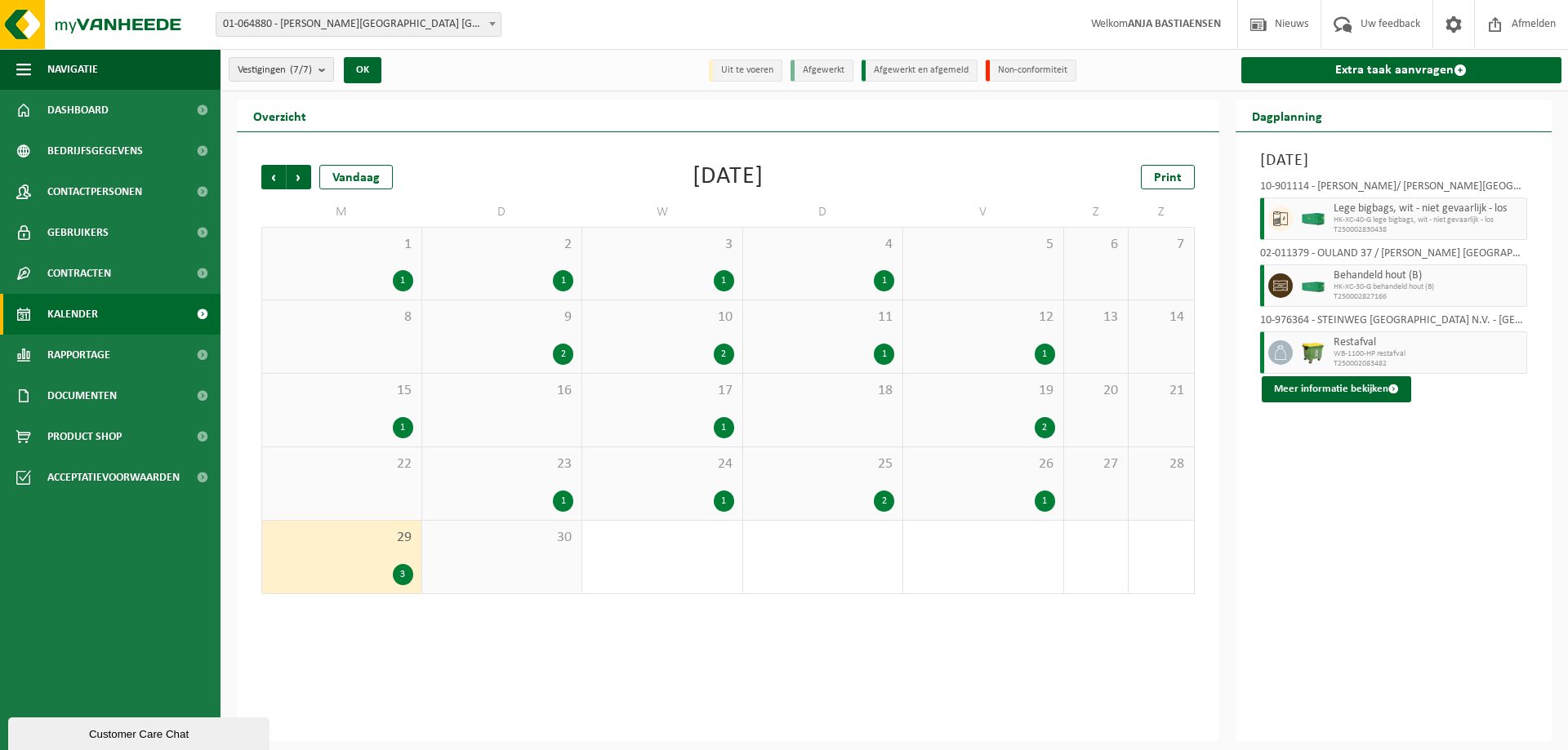
click at [725, 278] on div "1" at bounding box center [724, 281] width 20 height 21
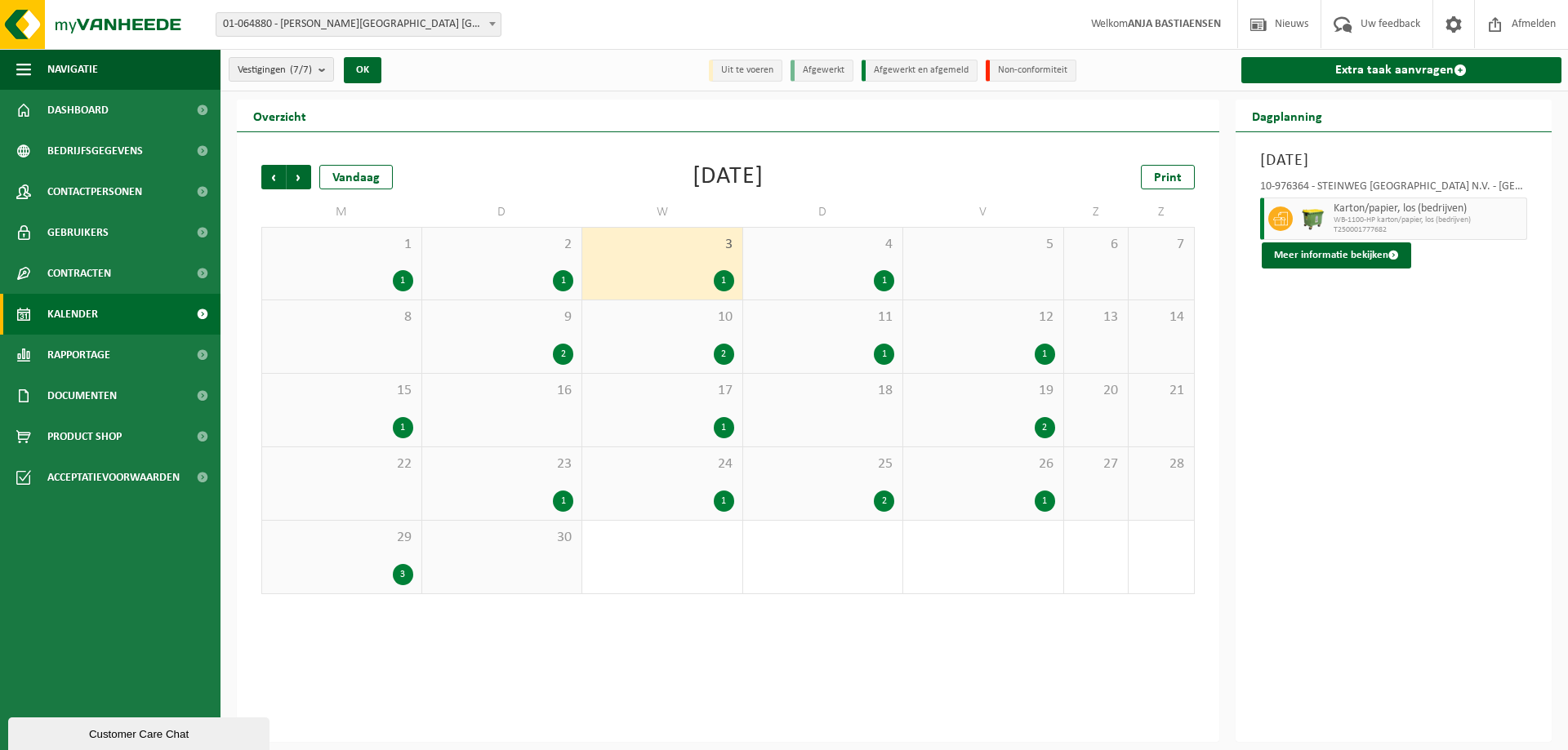
click at [562, 276] on div "1" at bounding box center [563, 281] width 20 height 21
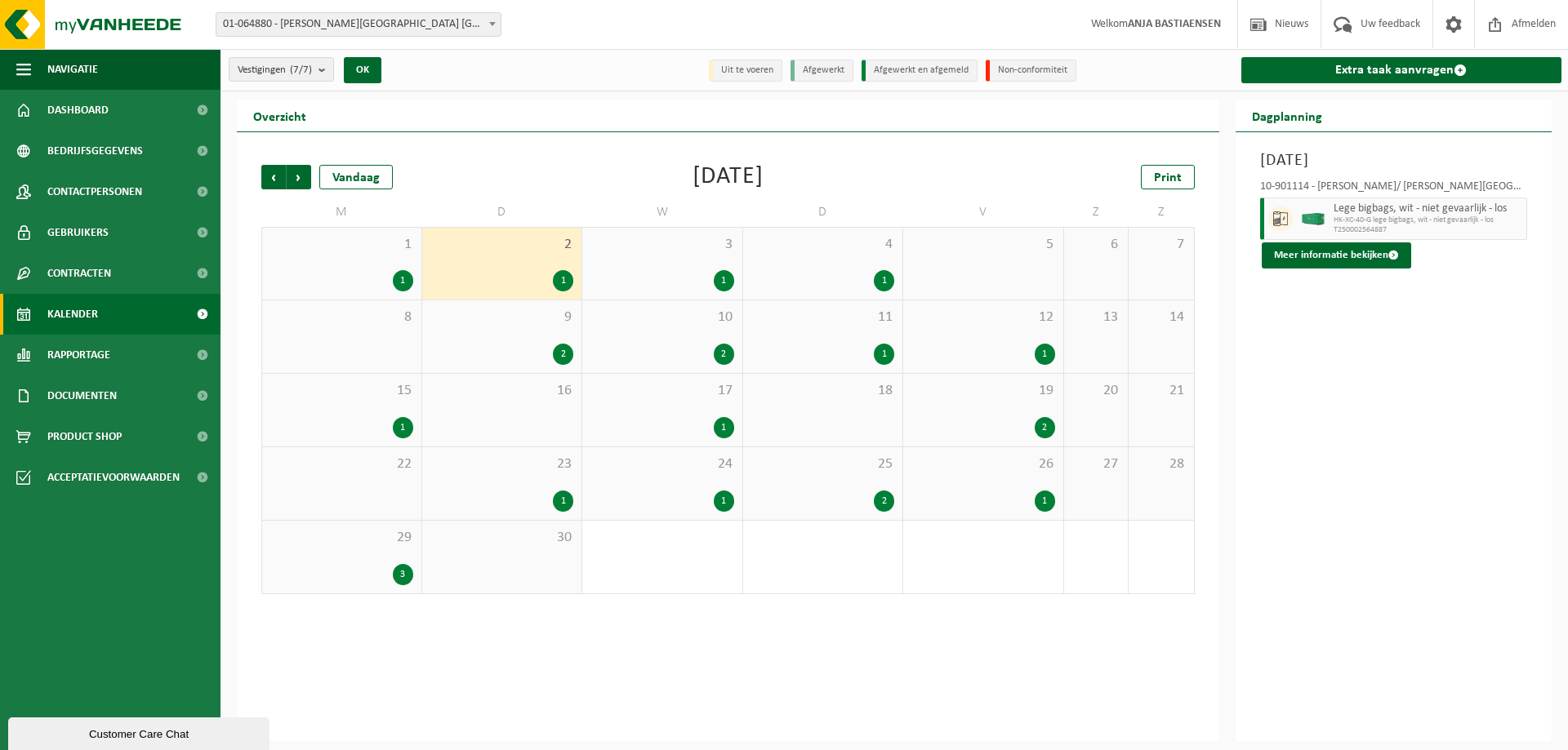
click at [723, 276] on div "1" at bounding box center [724, 281] width 20 height 21
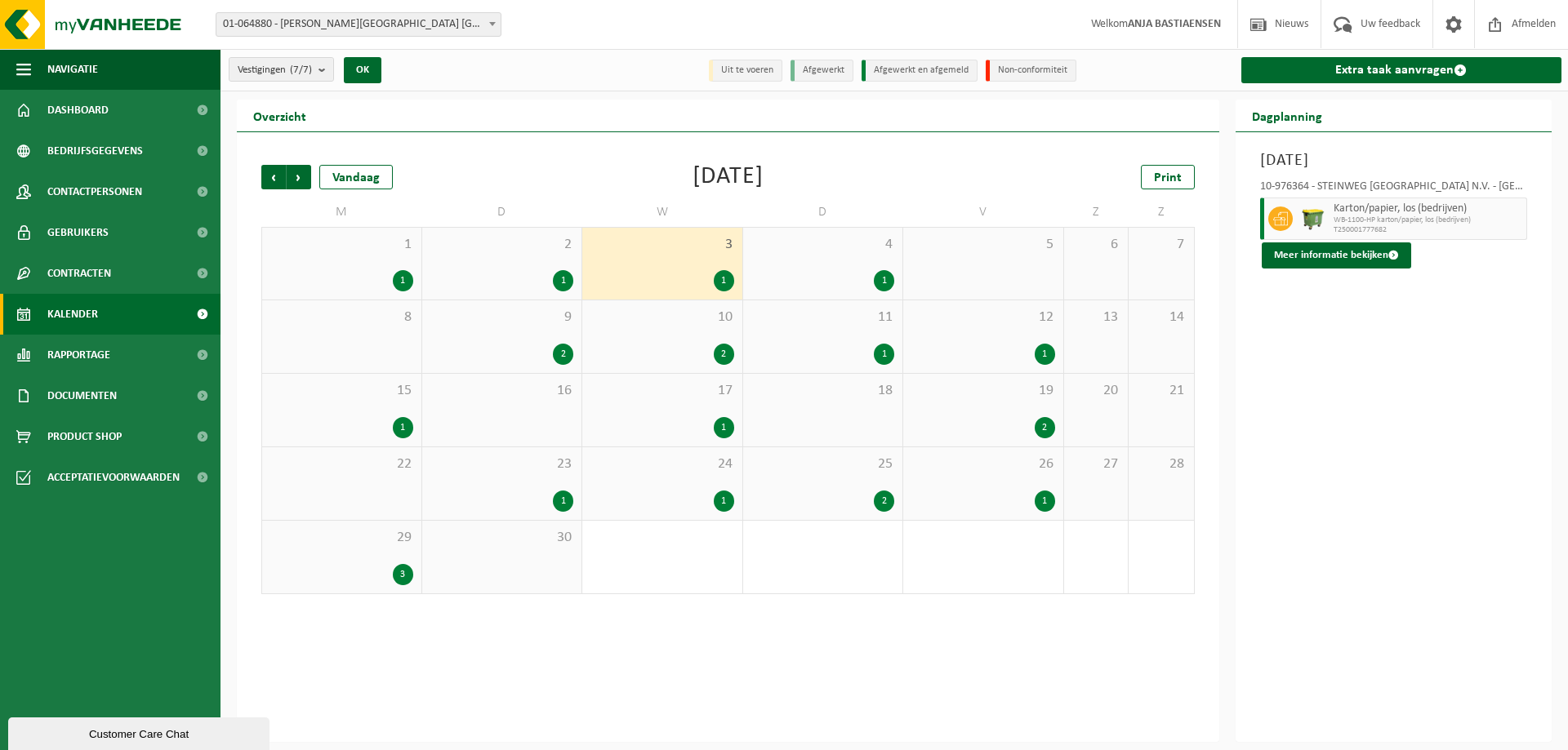
click at [883, 276] on div "1" at bounding box center [884, 281] width 20 height 21
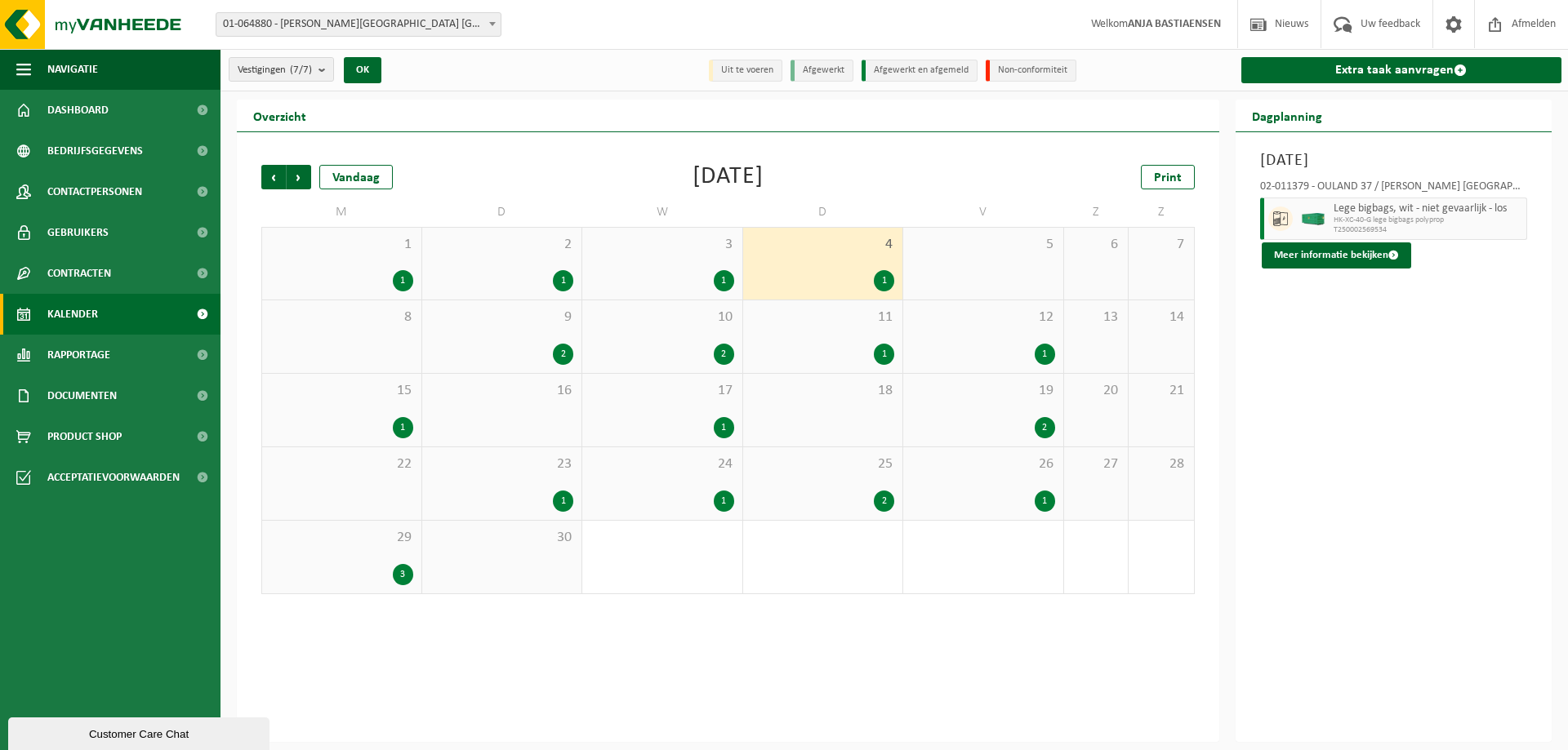
click at [567, 352] on div "2" at bounding box center [563, 354] width 20 height 21
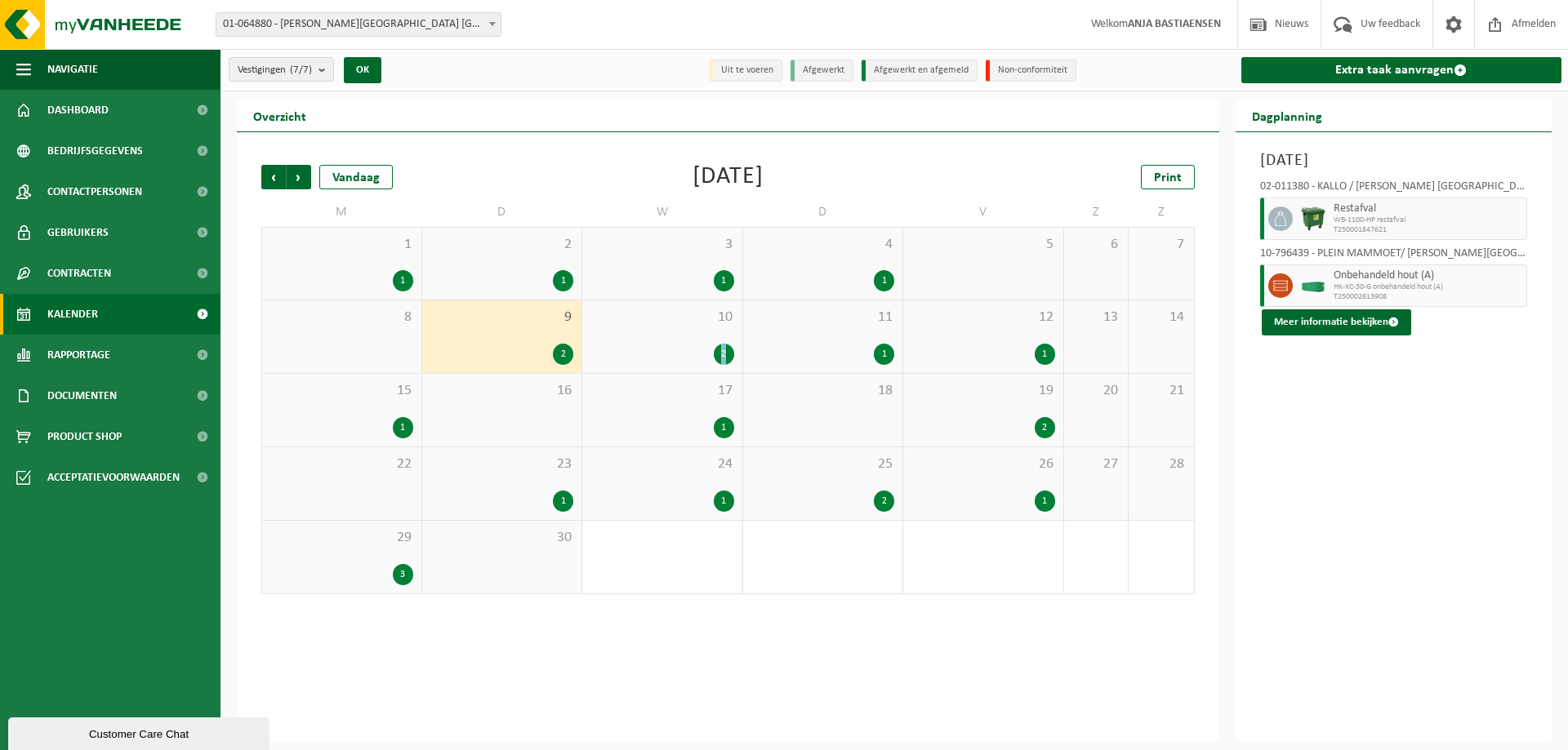
click at [725, 351] on div "2" at bounding box center [724, 354] width 20 height 21
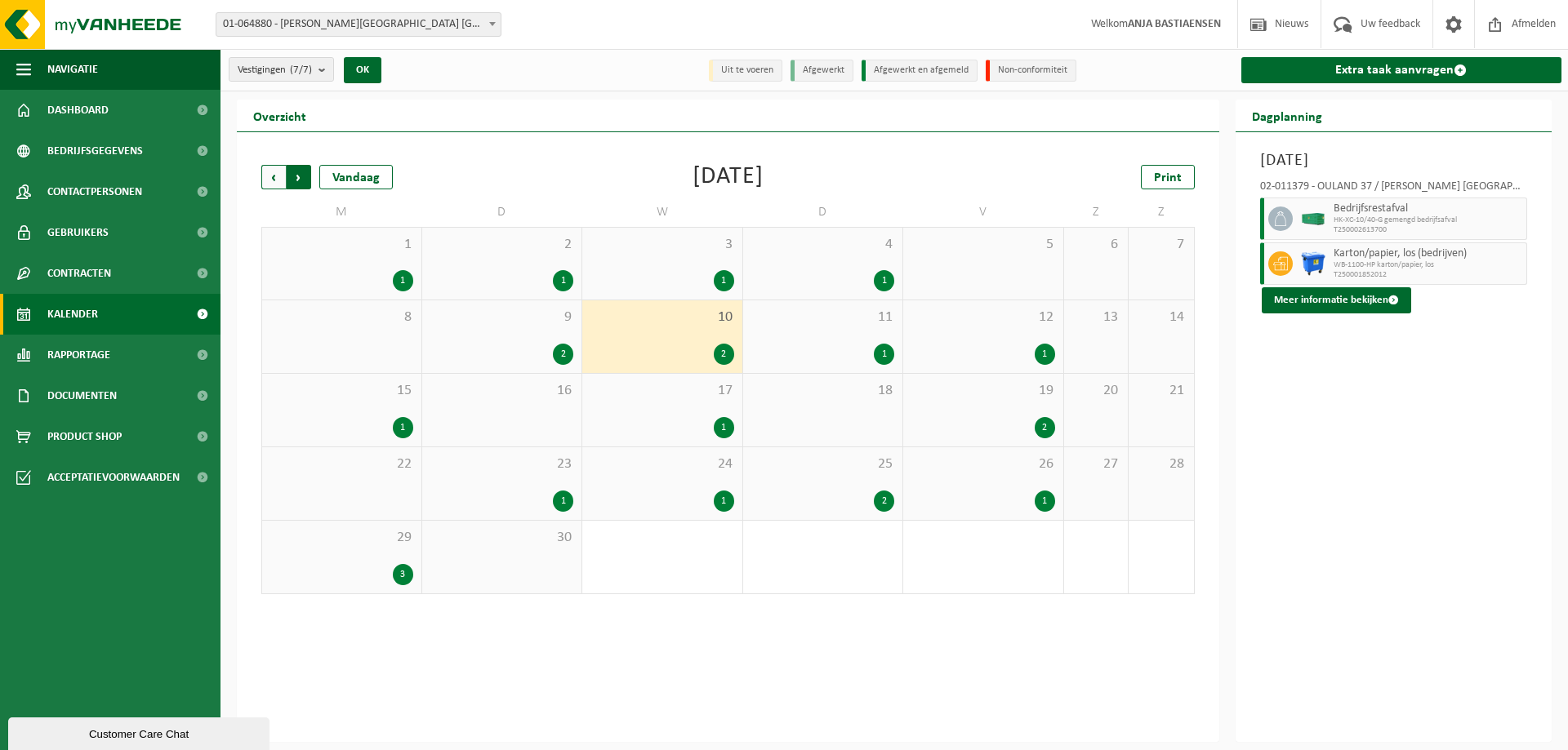
click at [268, 174] on span "Vorige" at bounding box center [273, 177] width 24 height 24
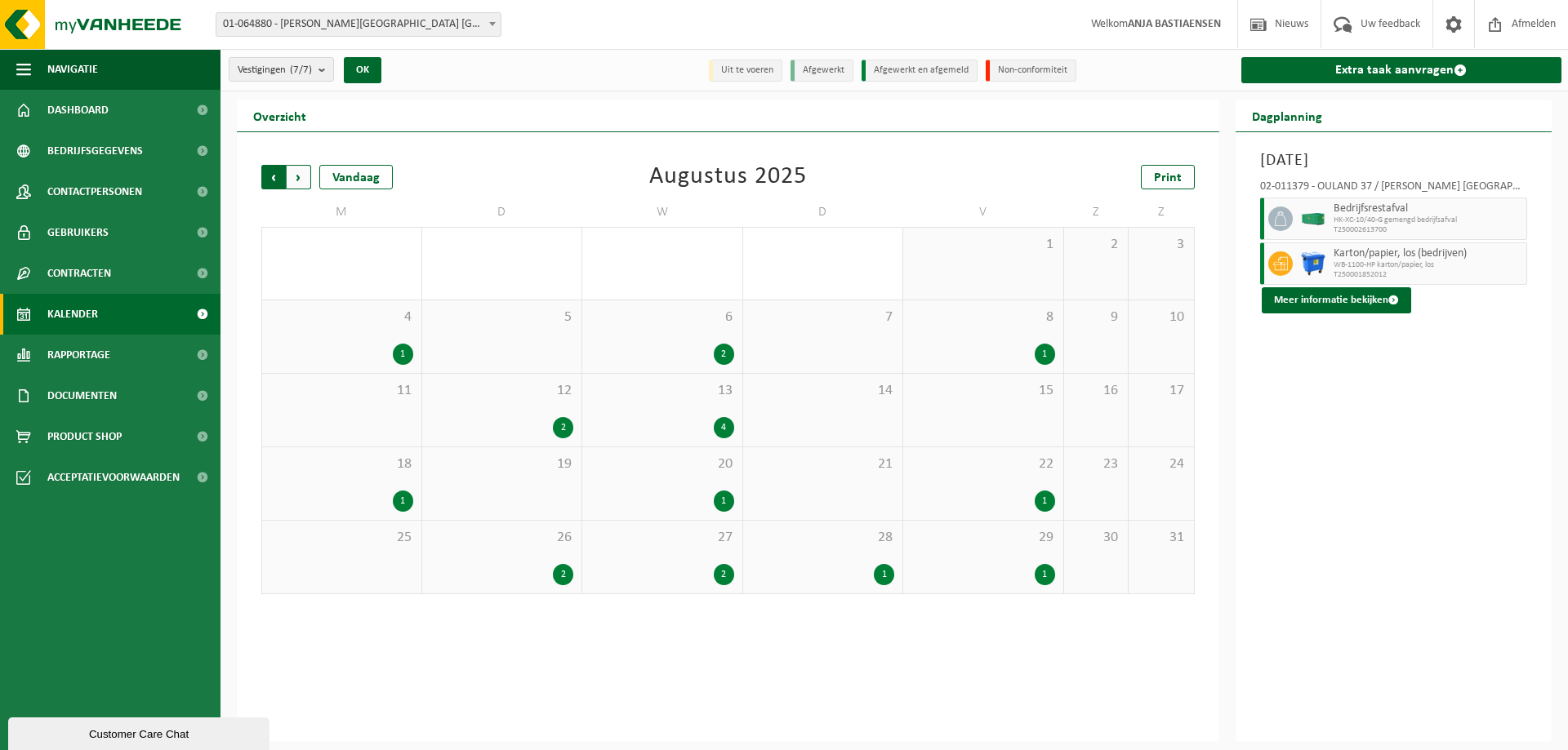
click at [297, 176] on span "Volgende" at bounding box center [298, 177] width 24 height 24
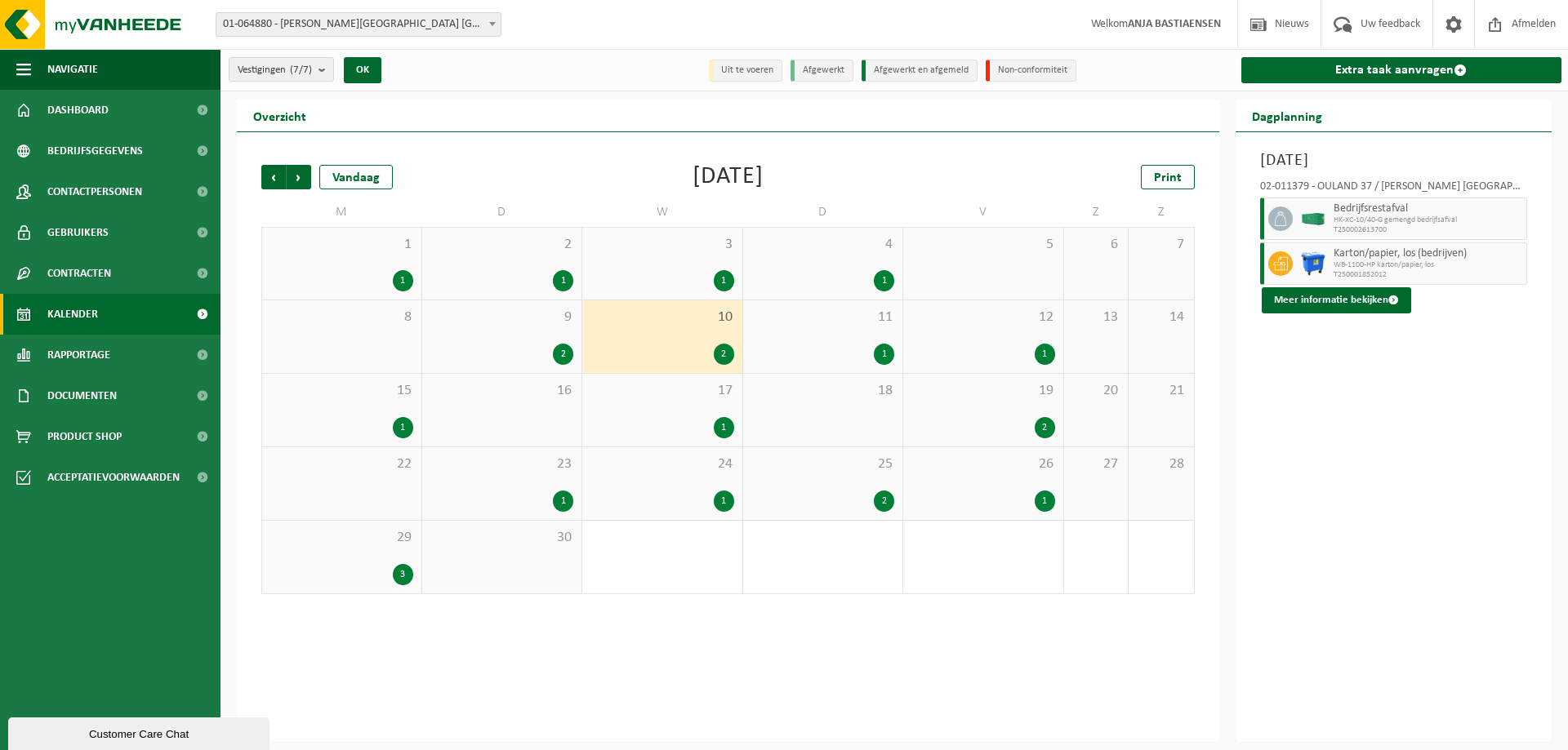
click at [297, 176] on span "Volgende" at bounding box center [298, 177] width 24 height 24
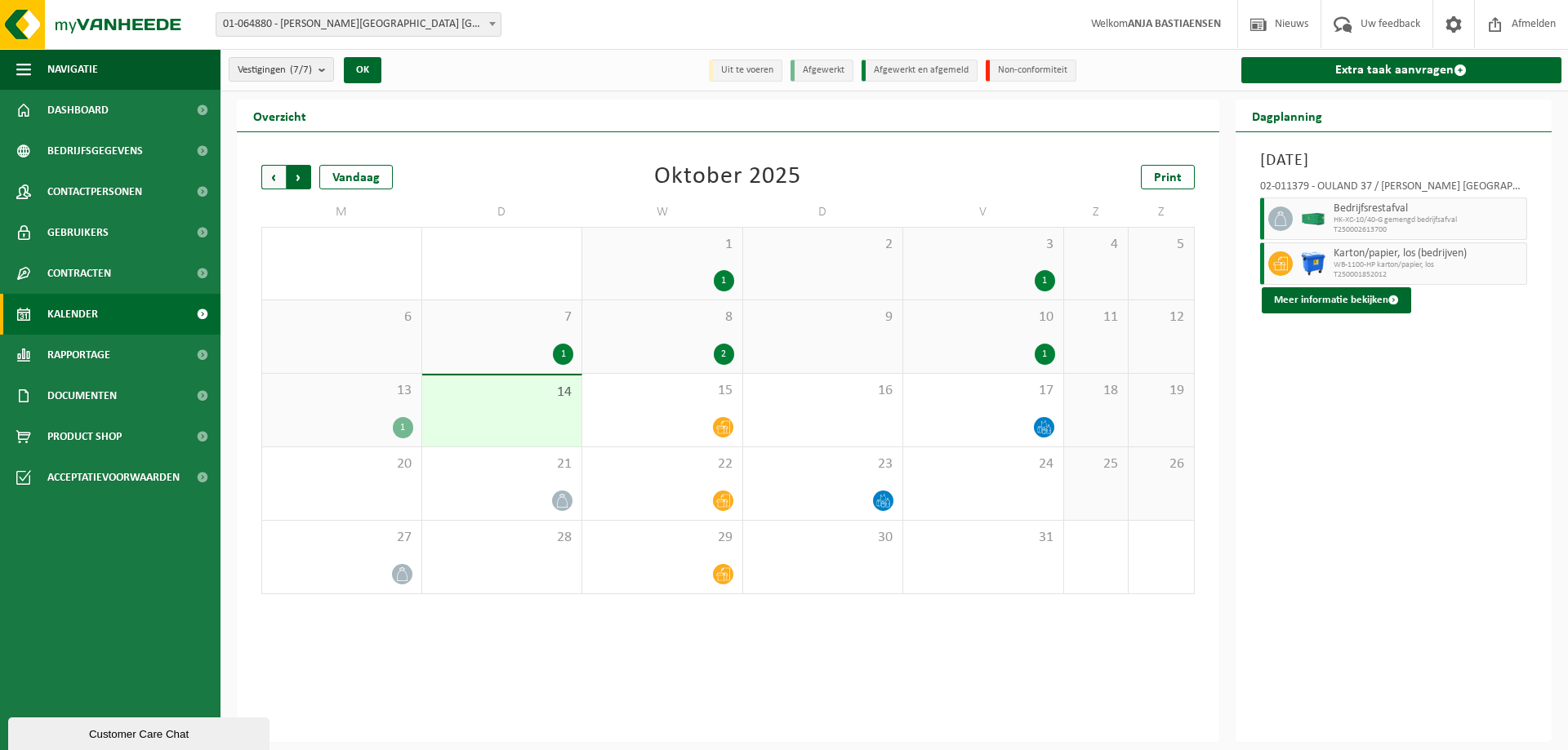
click at [271, 176] on span "Vorige" at bounding box center [273, 177] width 24 height 24
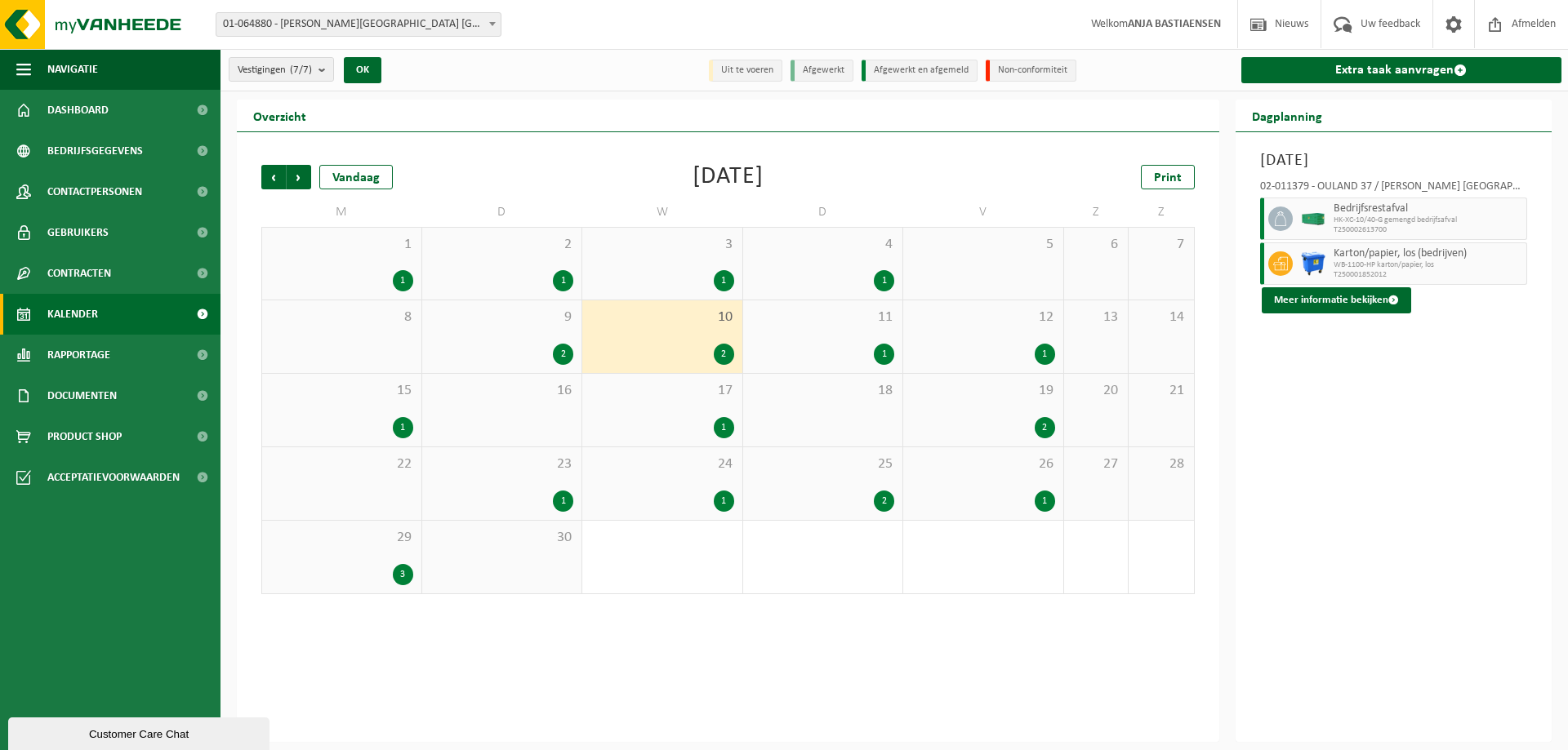
click at [722, 352] on div "2" at bounding box center [724, 354] width 20 height 21
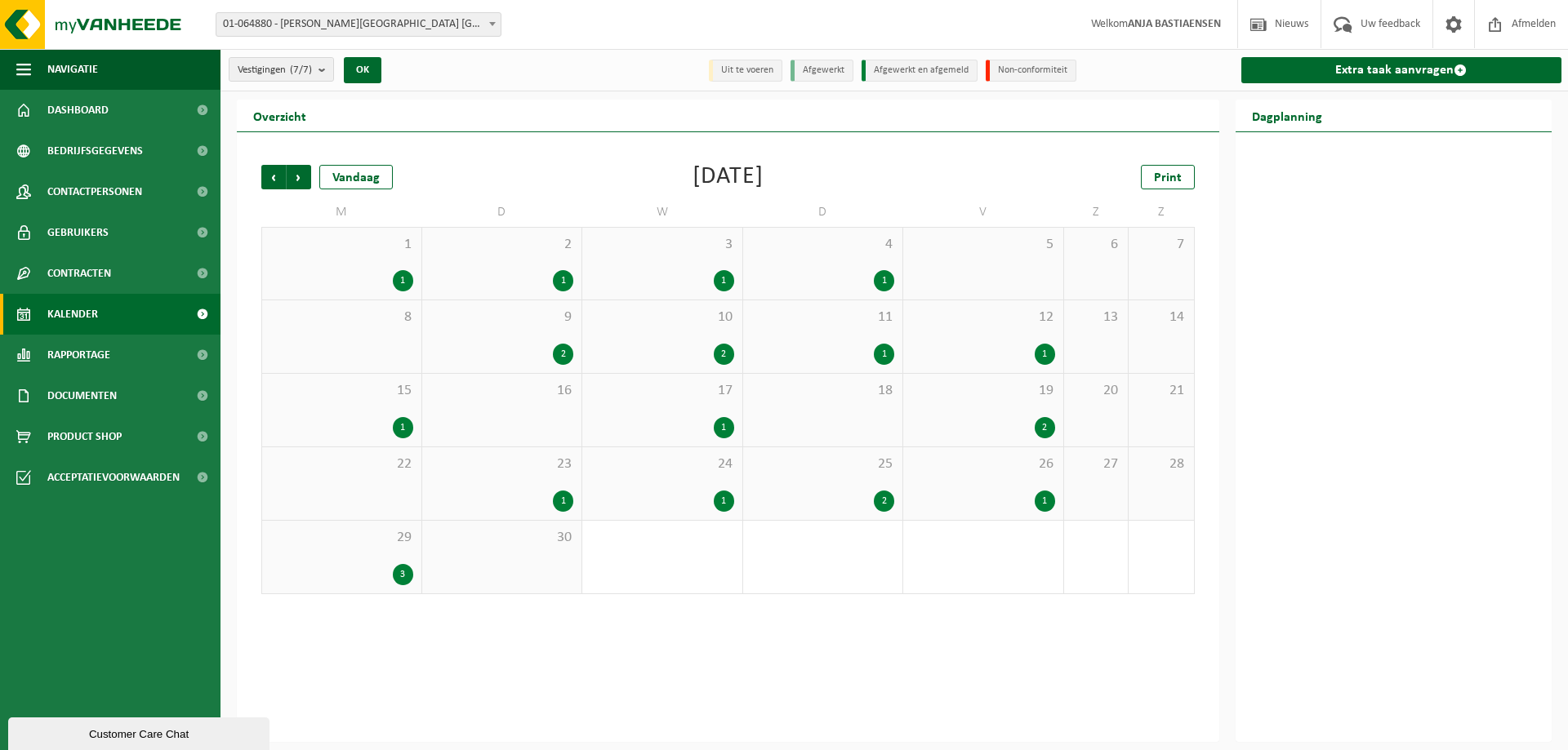
click at [722, 352] on div "2" at bounding box center [724, 354] width 20 height 21
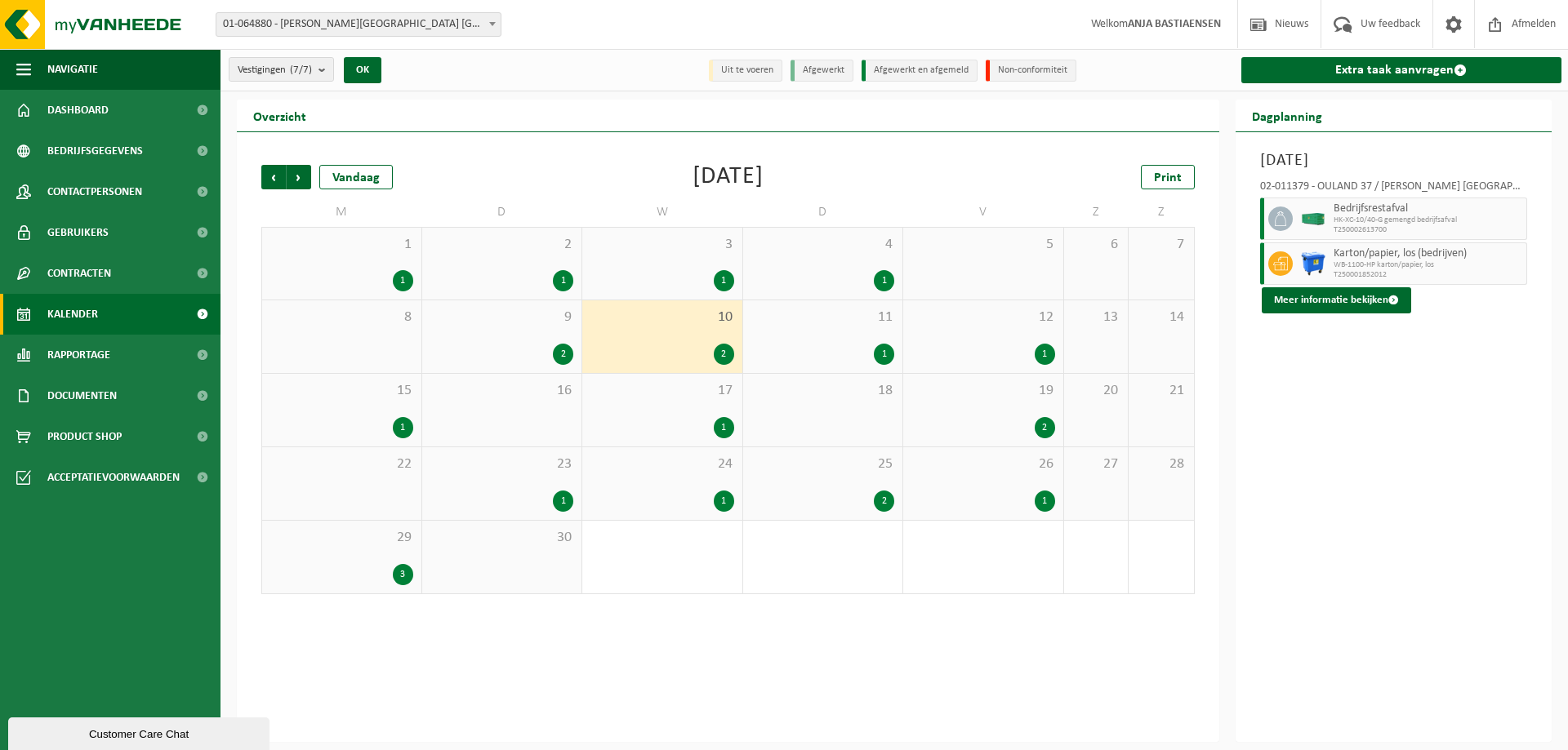
click at [887, 278] on div "1" at bounding box center [884, 281] width 20 height 21
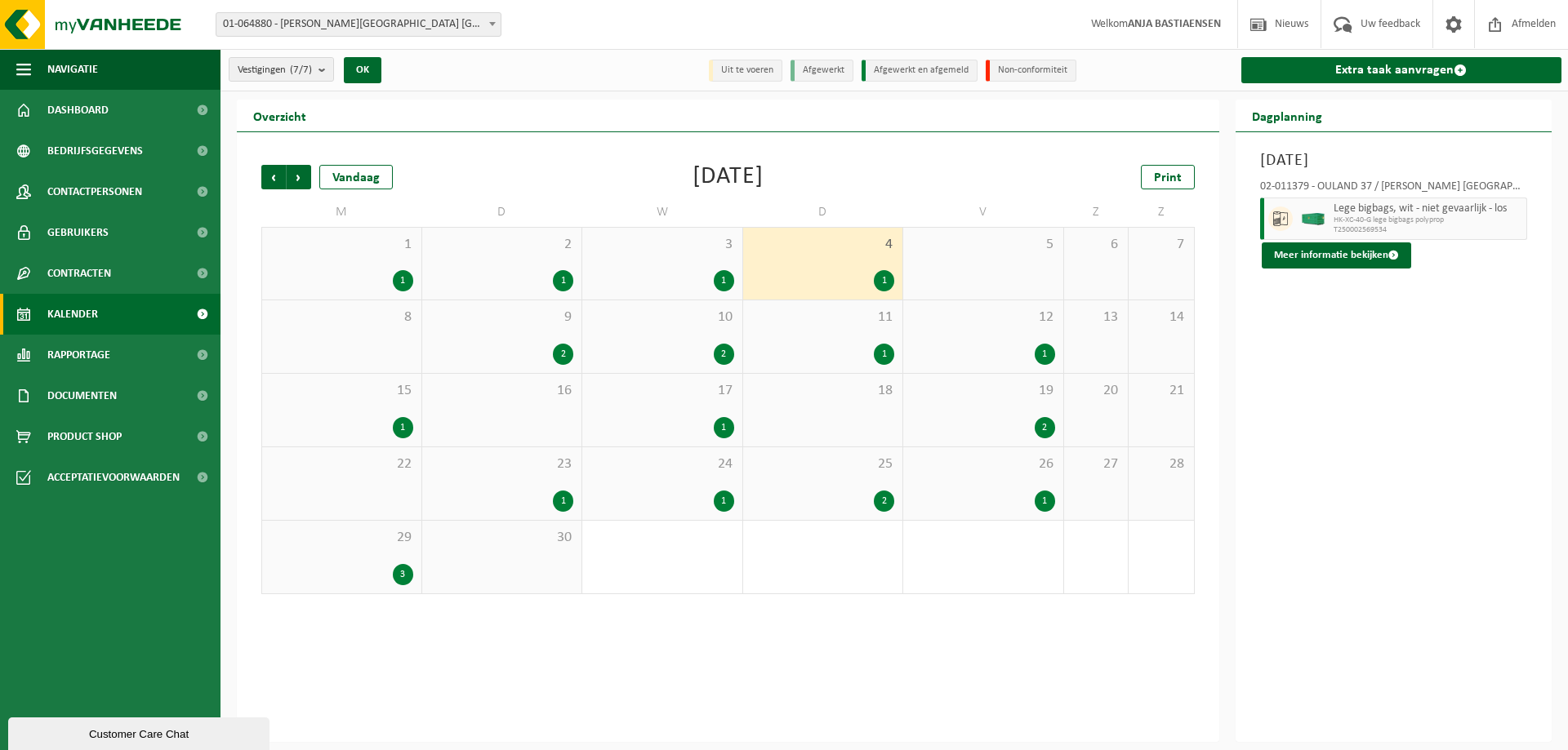
click at [559, 355] on div "2" at bounding box center [563, 354] width 20 height 21
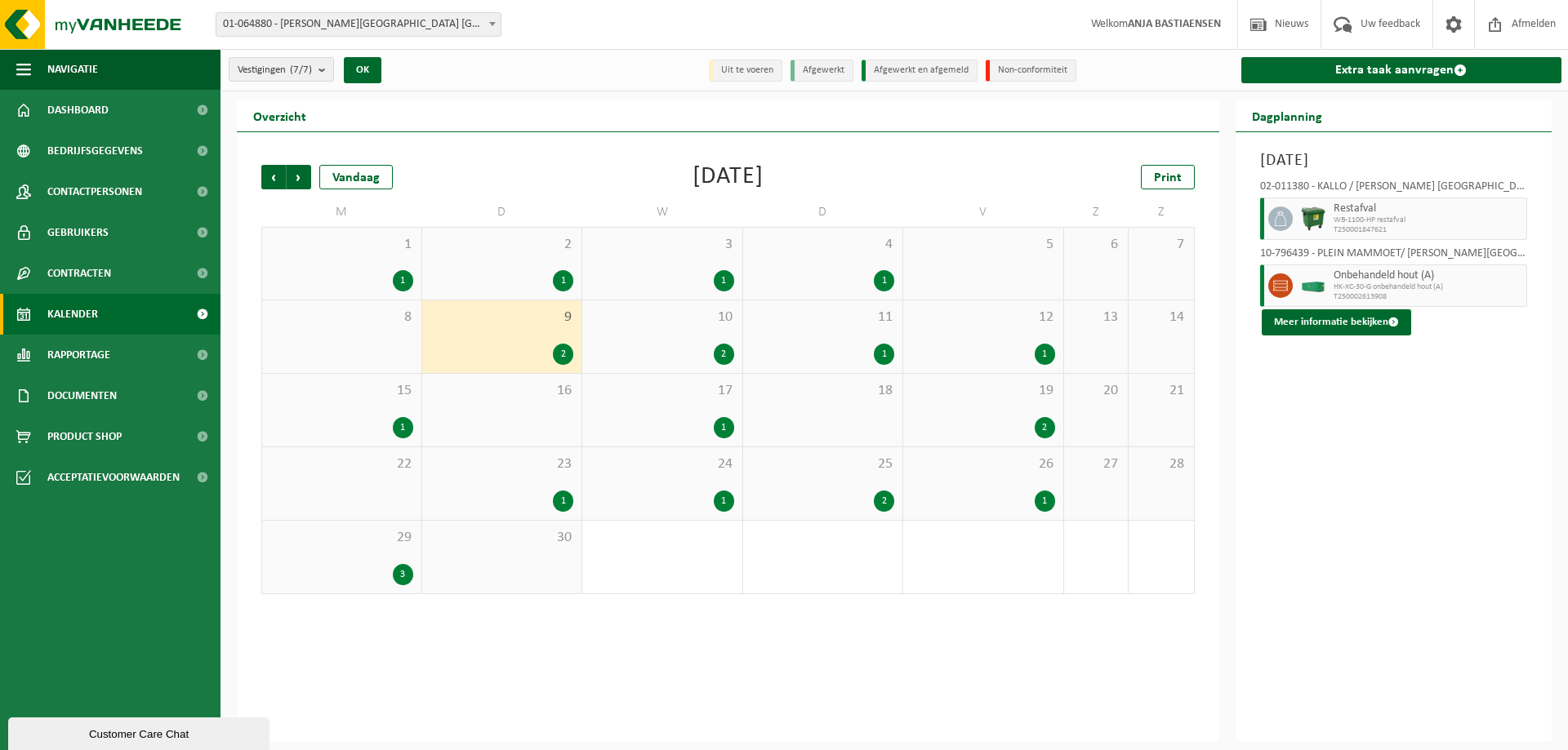
click at [722, 350] on div "2" at bounding box center [724, 354] width 20 height 21
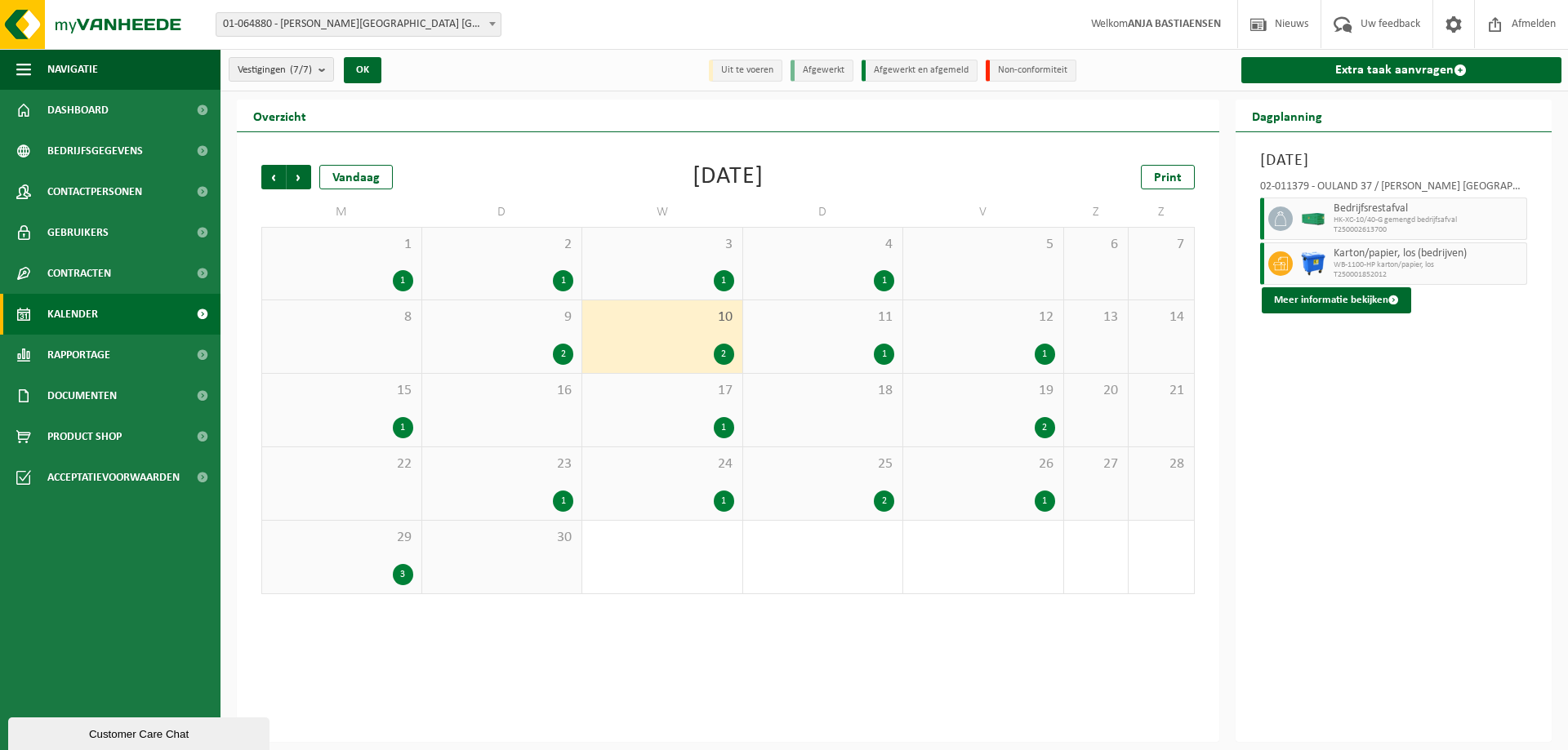
click at [819, 326] on div "11 1" at bounding box center [824, 337] width 160 height 72
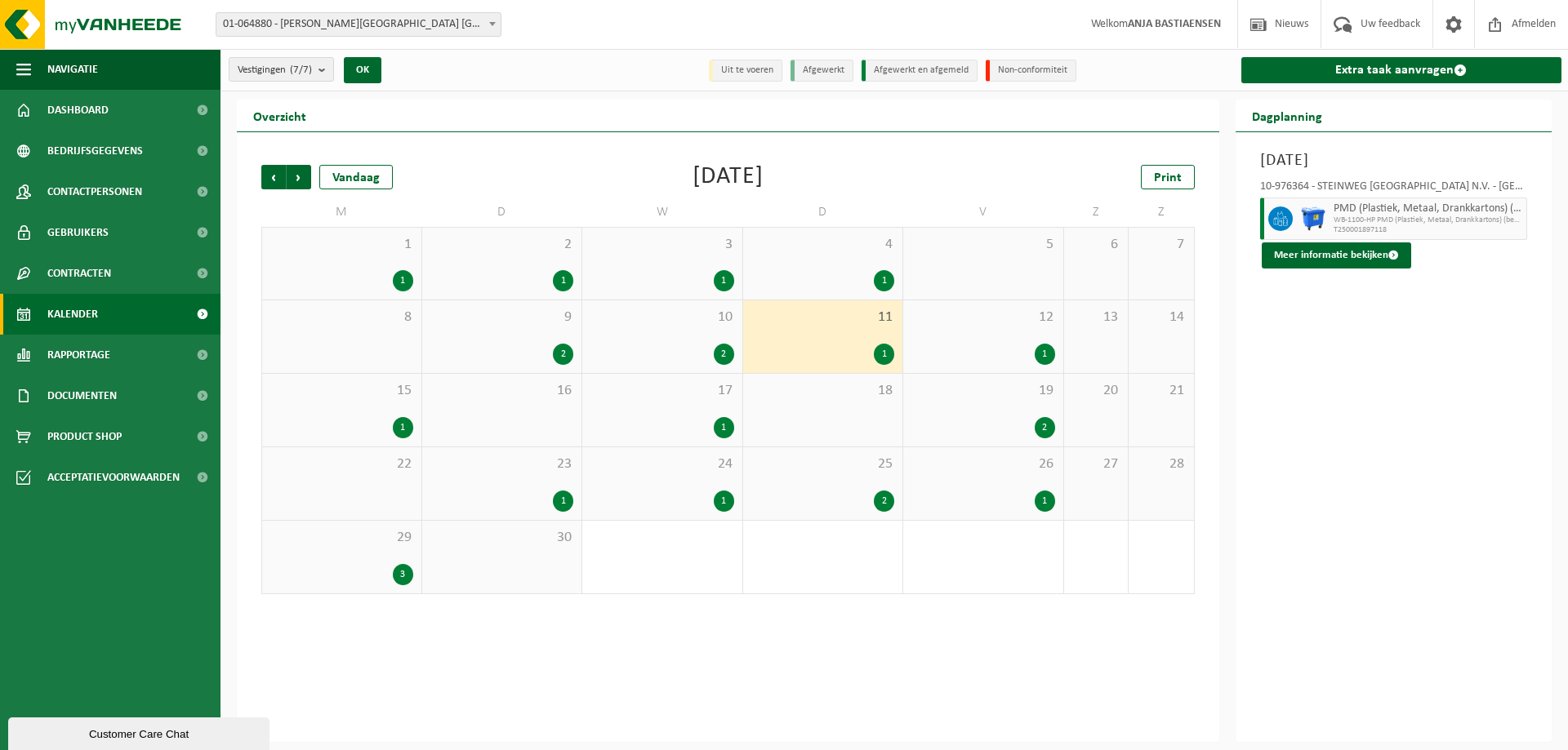
click at [998, 336] on div "12 1" at bounding box center [984, 337] width 160 height 72
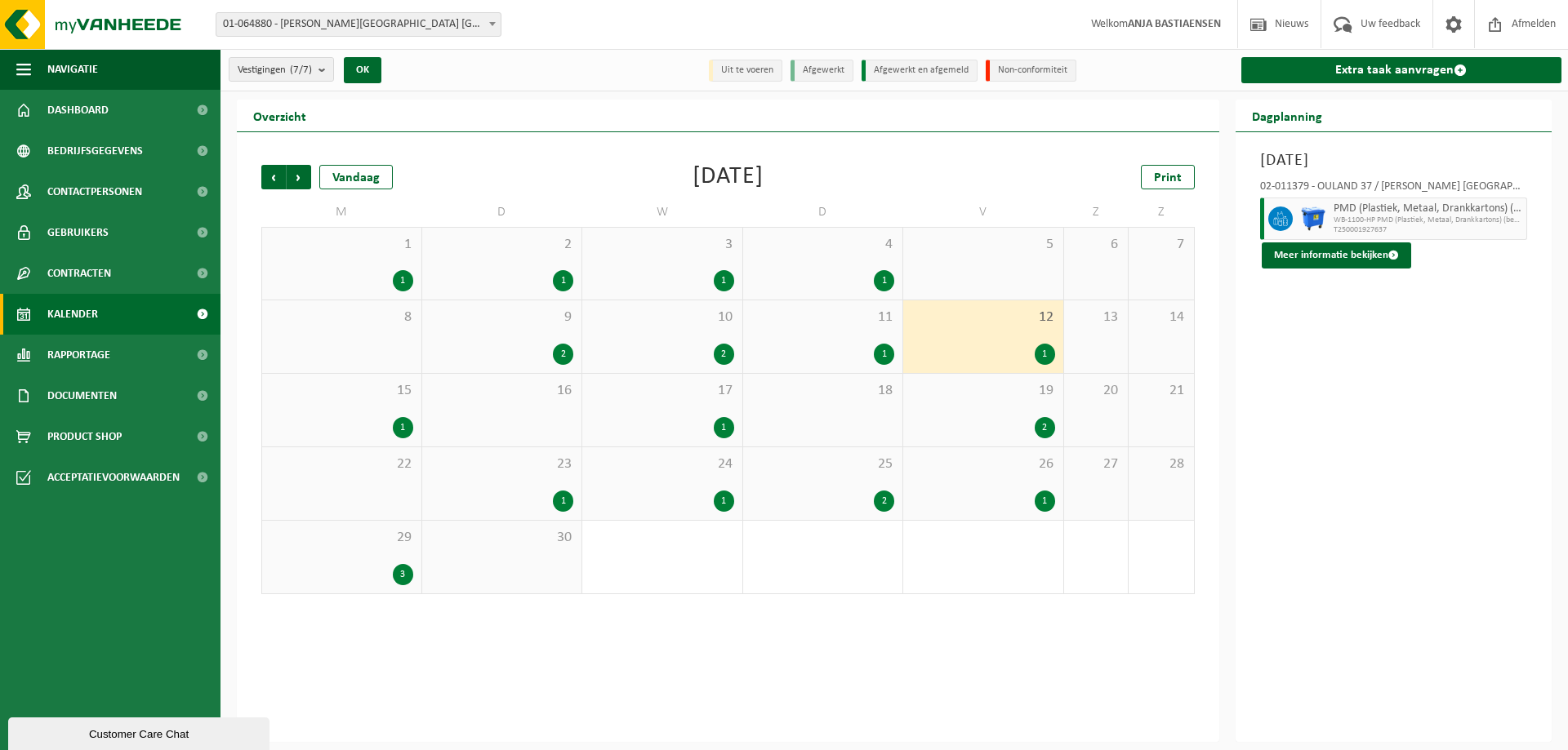
click at [370, 407] on div "15 1" at bounding box center [341, 410] width 159 height 72
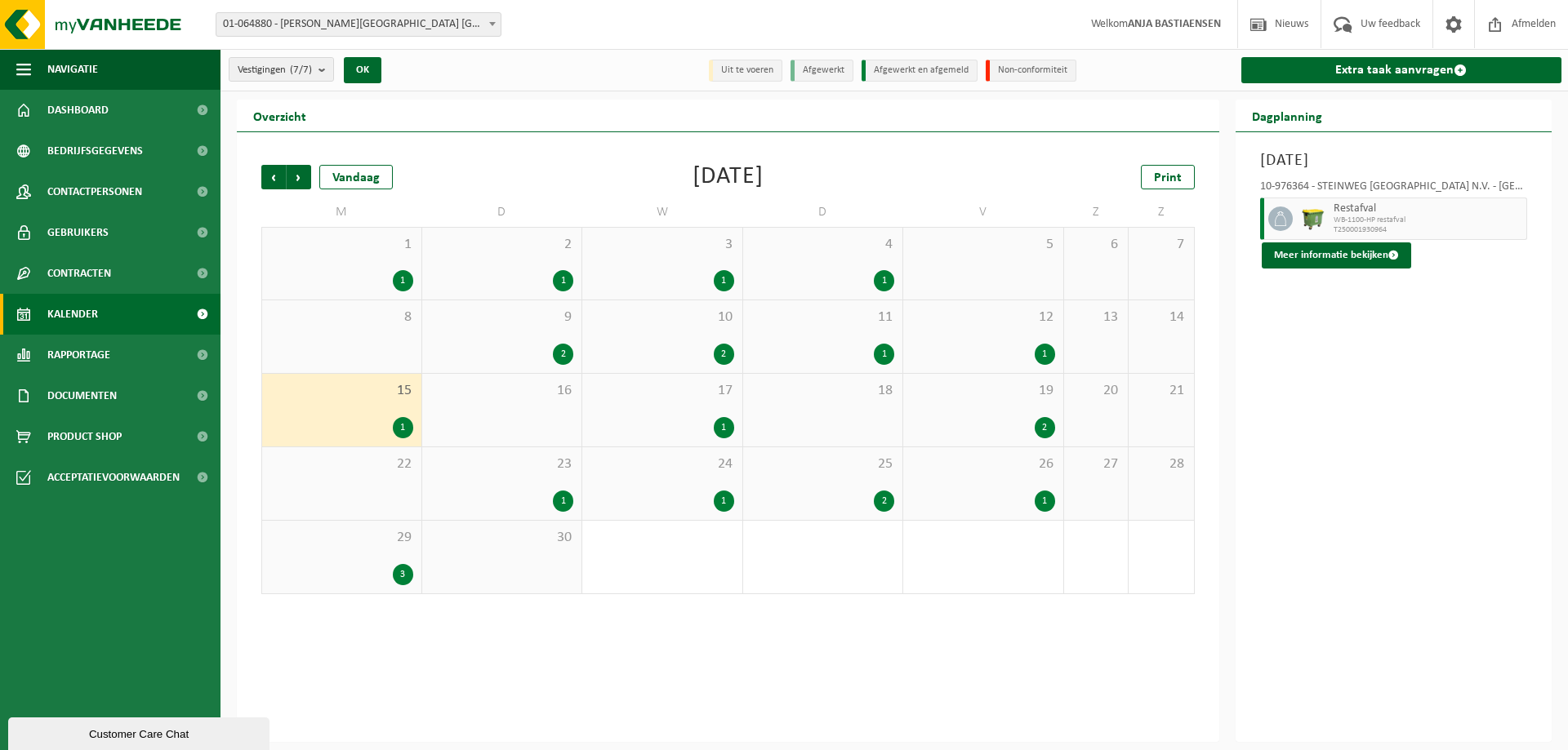
click at [672, 406] on div "17 1" at bounding box center [663, 410] width 160 height 72
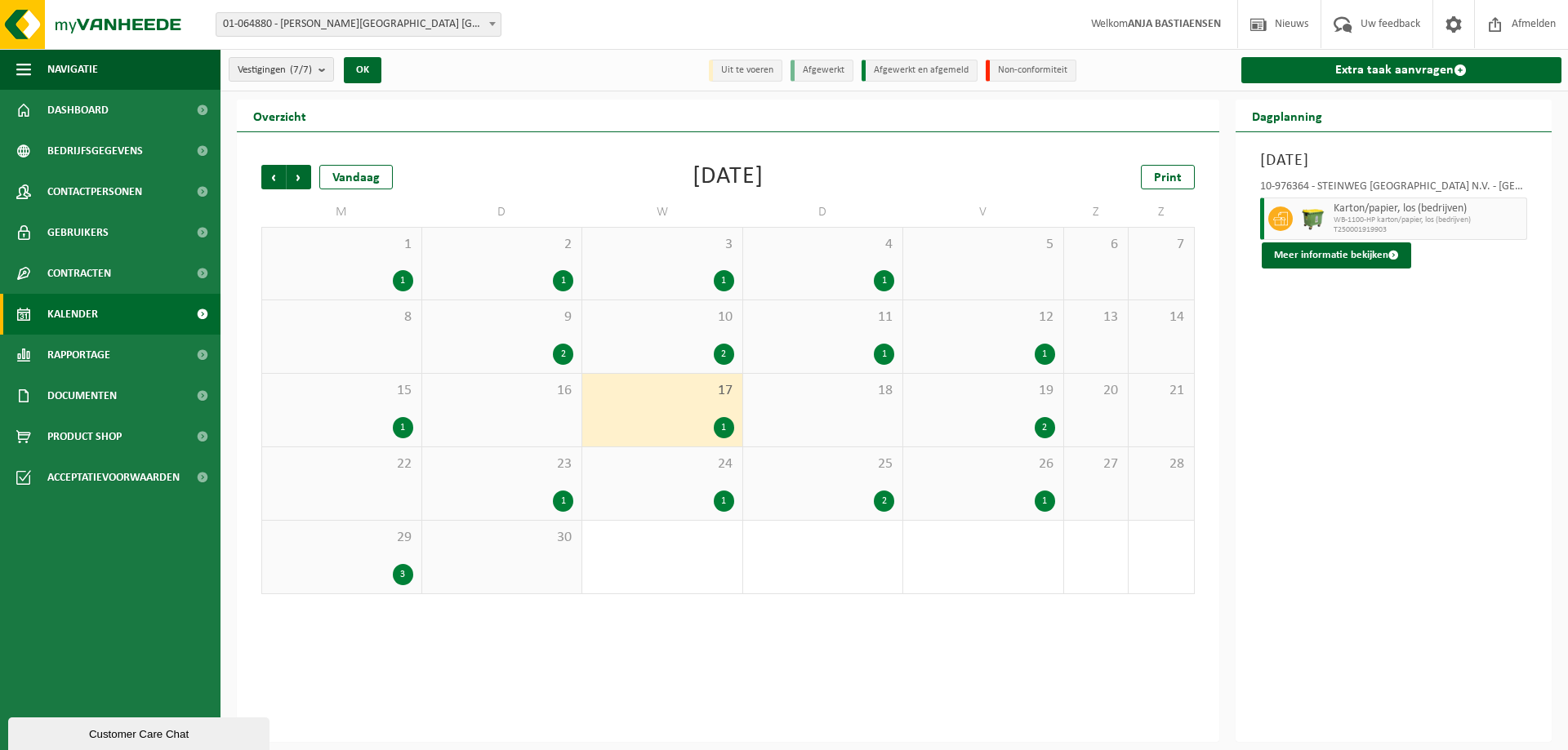
click at [975, 407] on div "19 2" at bounding box center [984, 410] width 160 height 72
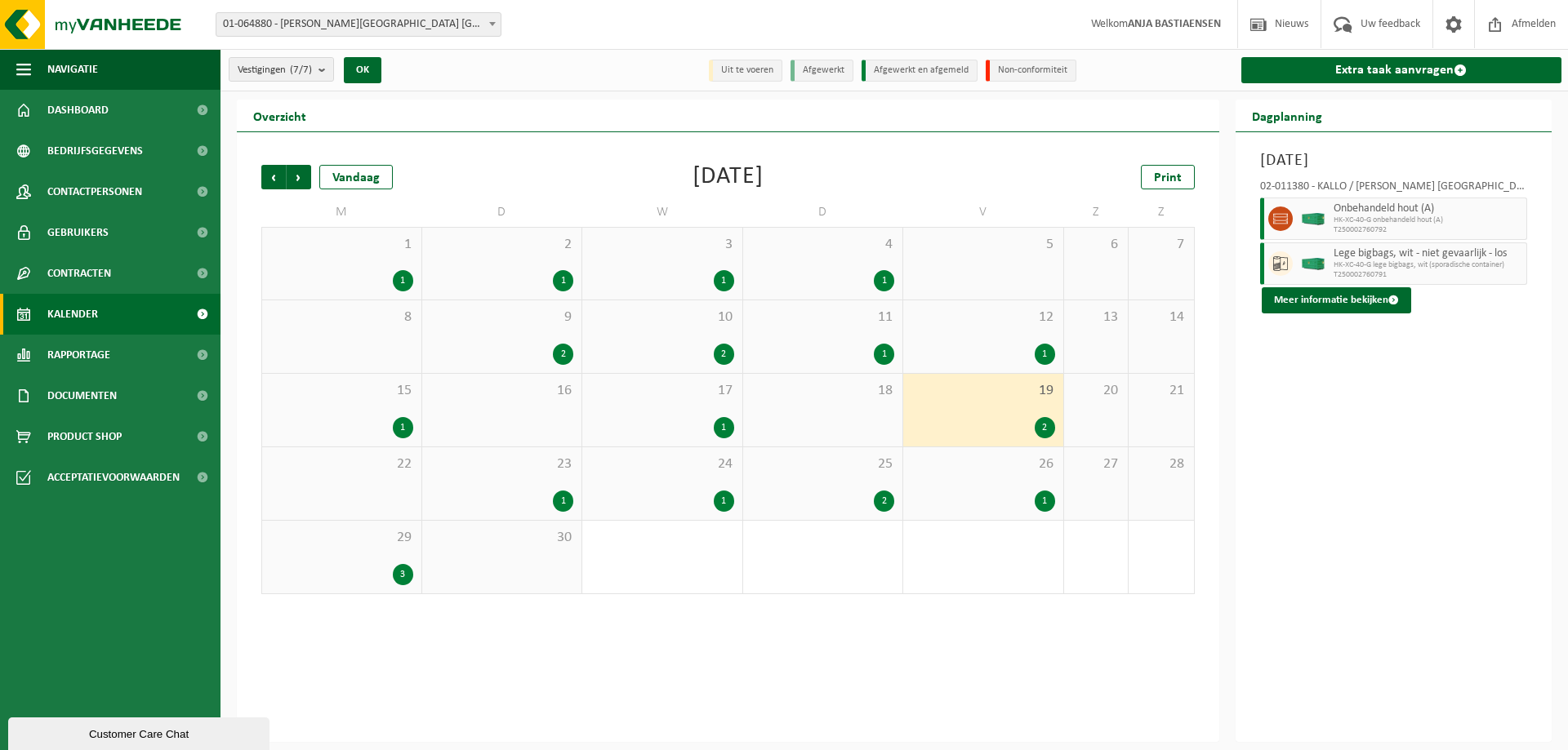
click at [563, 498] on div "1" at bounding box center [563, 501] width 20 height 21
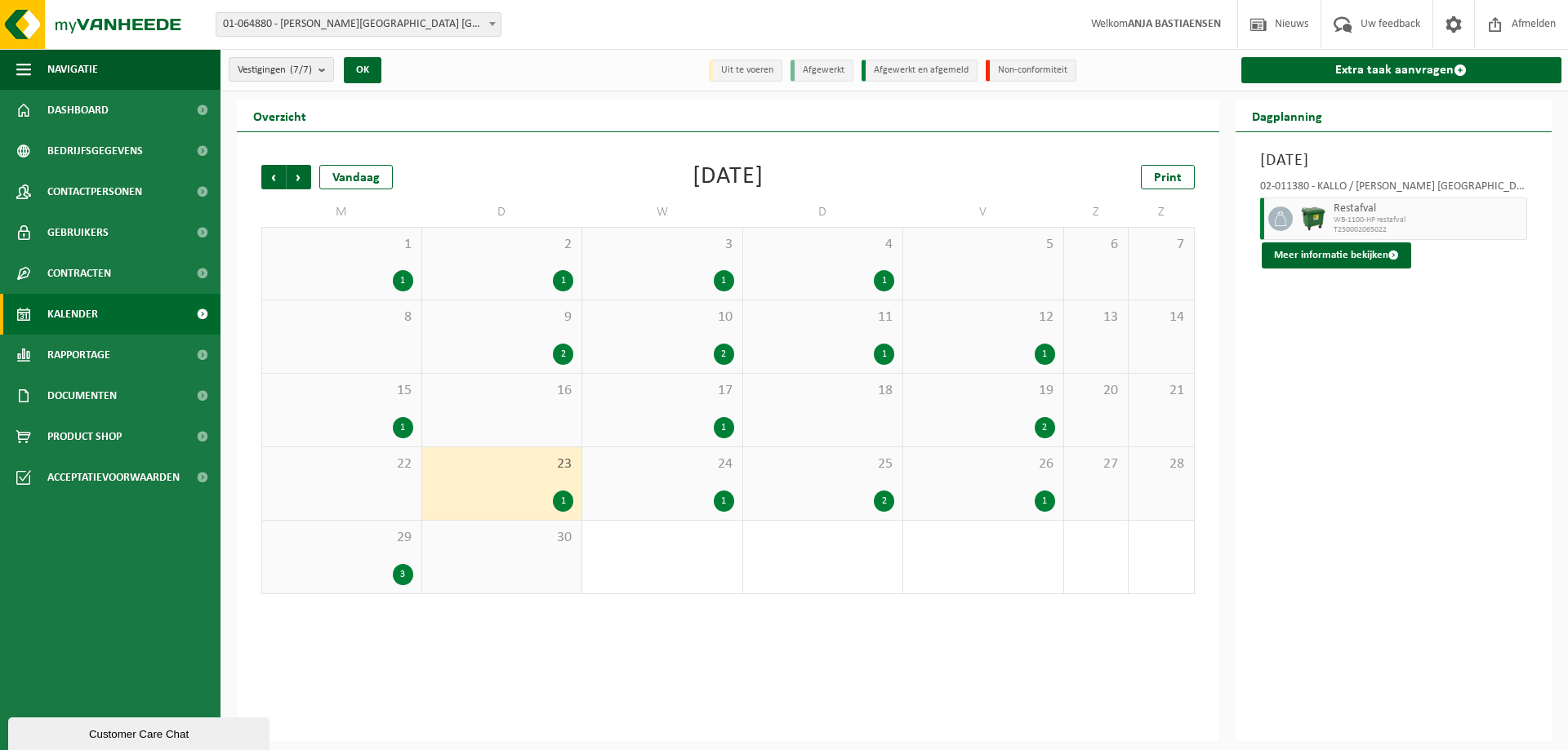
click at [728, 496] on div "1" at bounding box center [724, 501] width 20 height 21
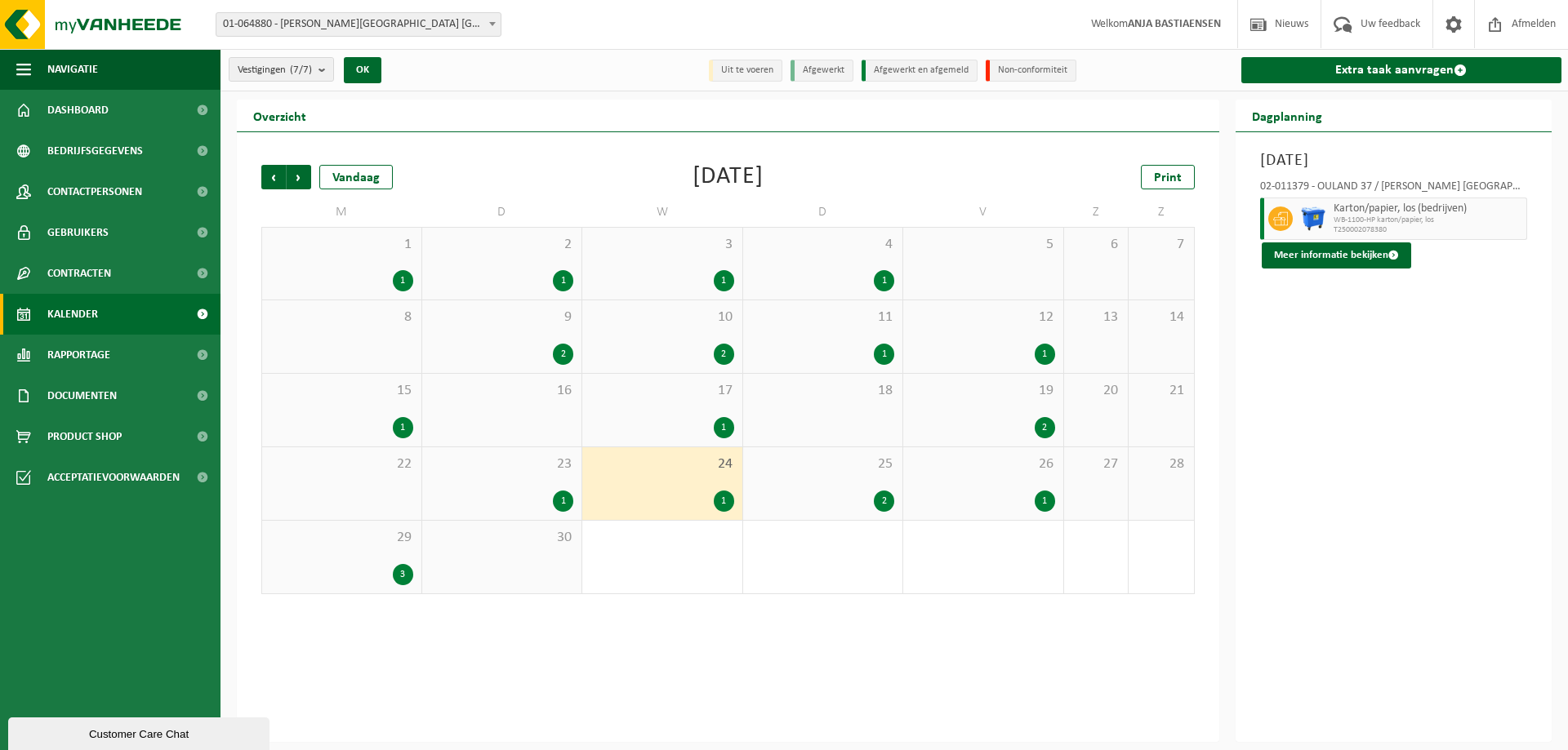
click at [878, 501] on div "2" at bounding box center [884, 501] width 20 height 21
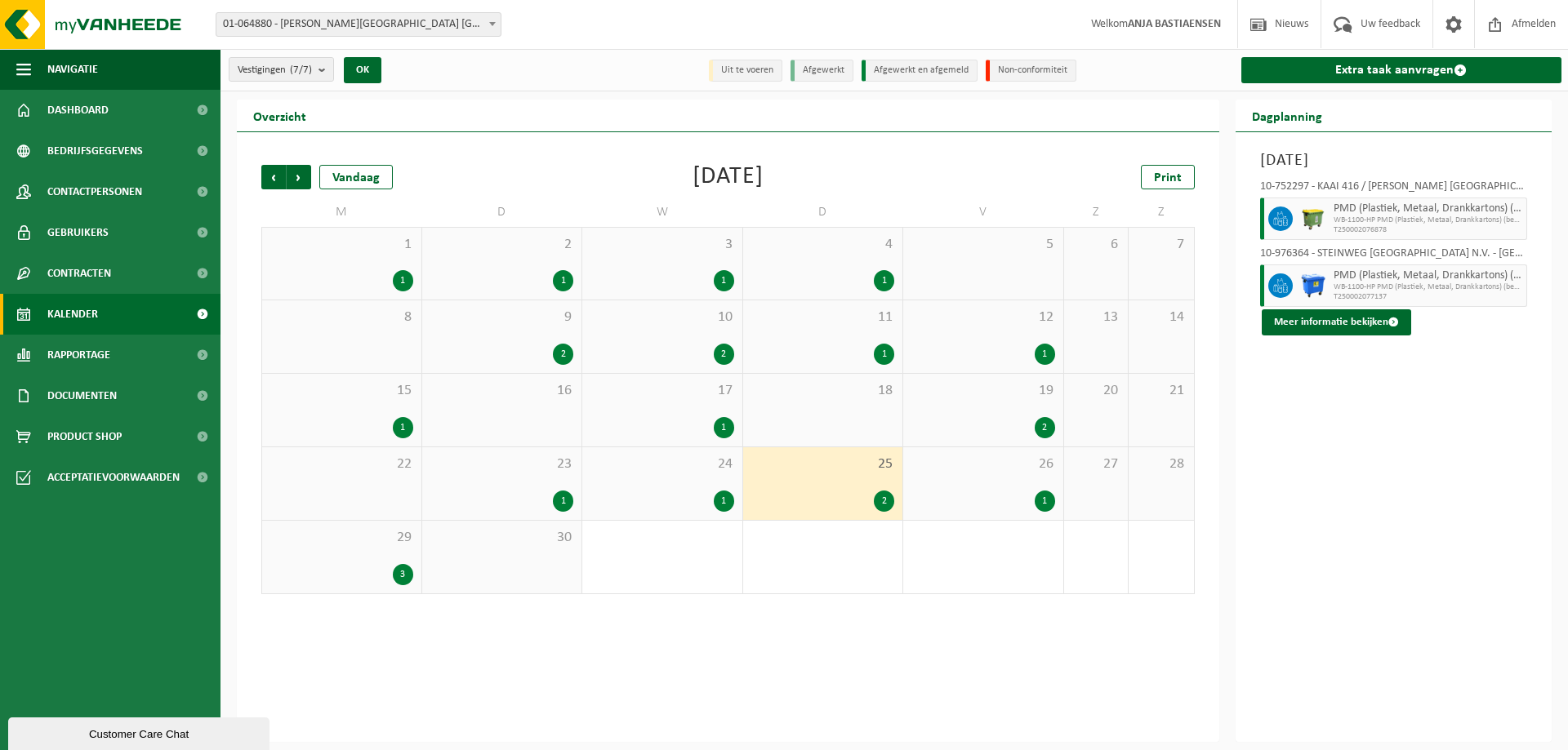
click at [1044, 498] on div "1" at bounding box center [1045, 501] width 20 height 21
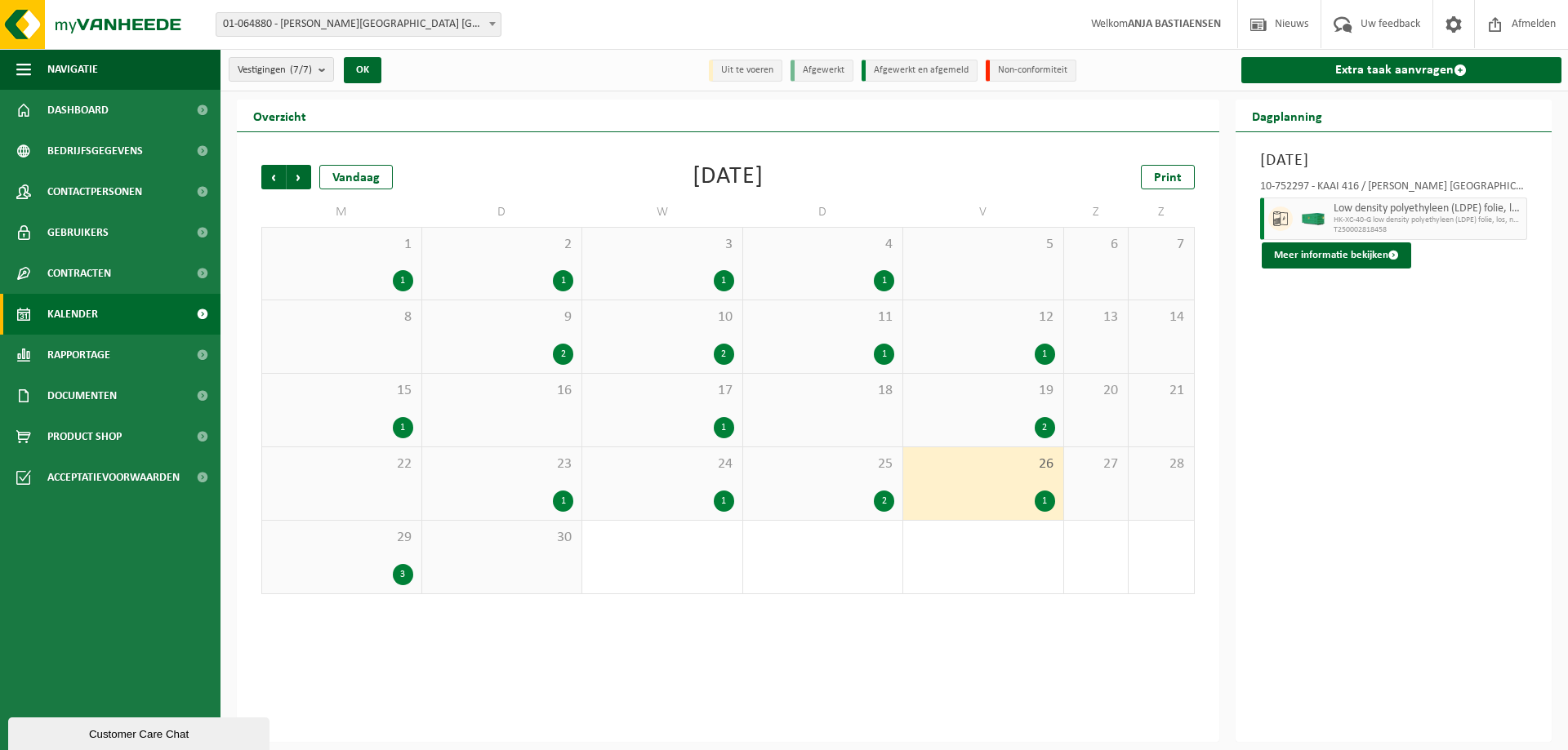
click at [402, 576] on div "3" at bounding box center [403, 575] width 20 height 21
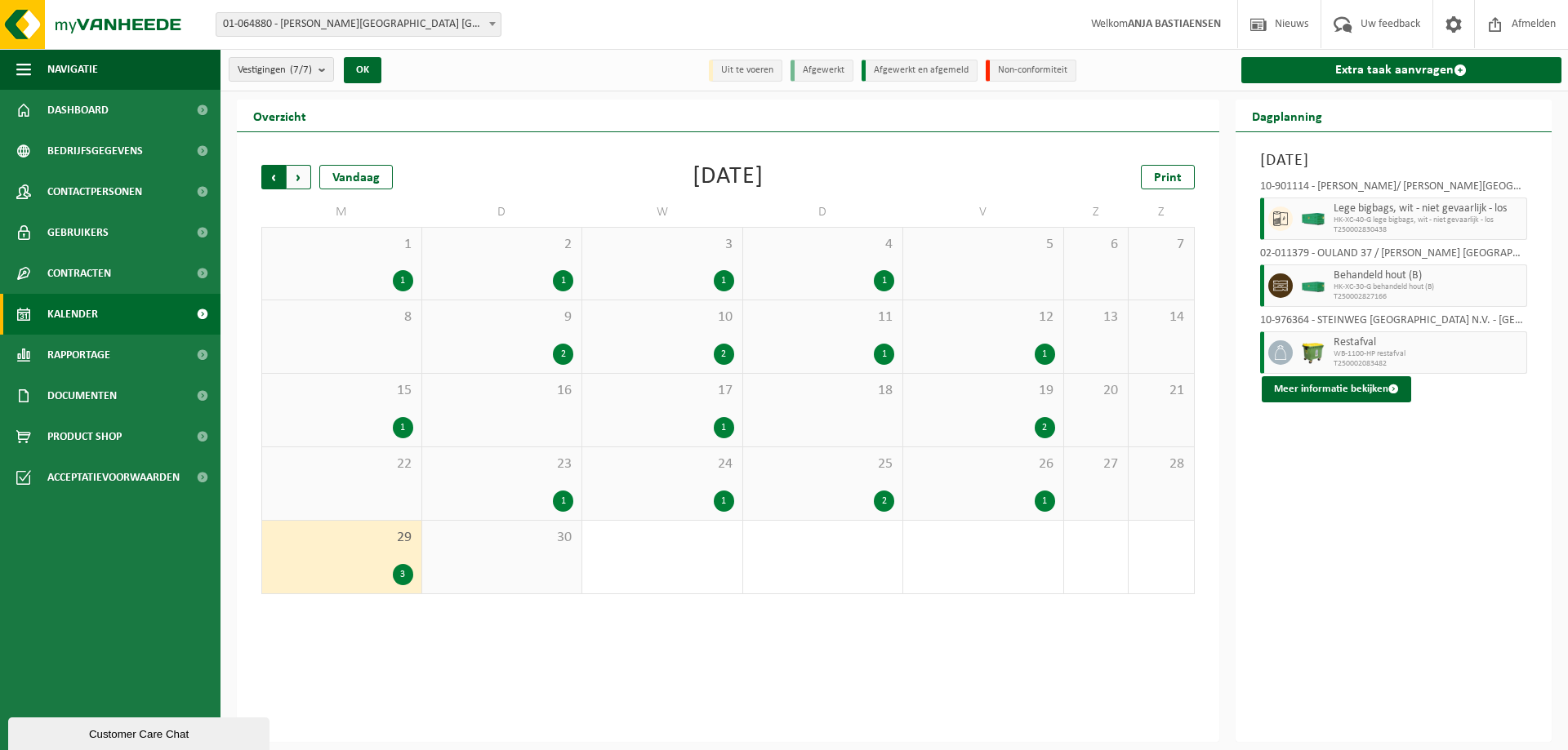
click at [297, 173] on span "Volgende" at bounding box center [298, 177] width 24 height 24
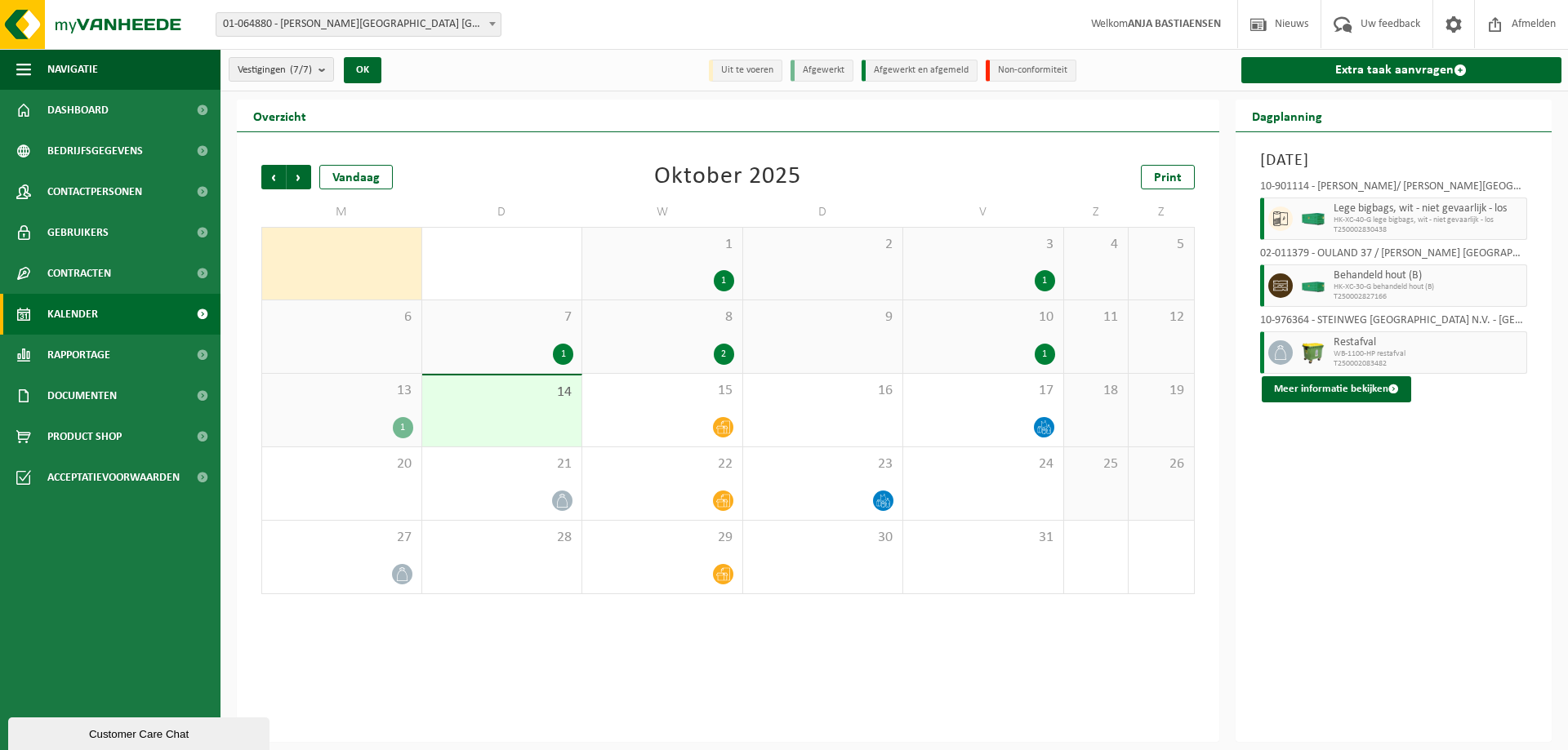
click at [723, 279] on div "1" at bounding box center [724, 281] width 20 height 21
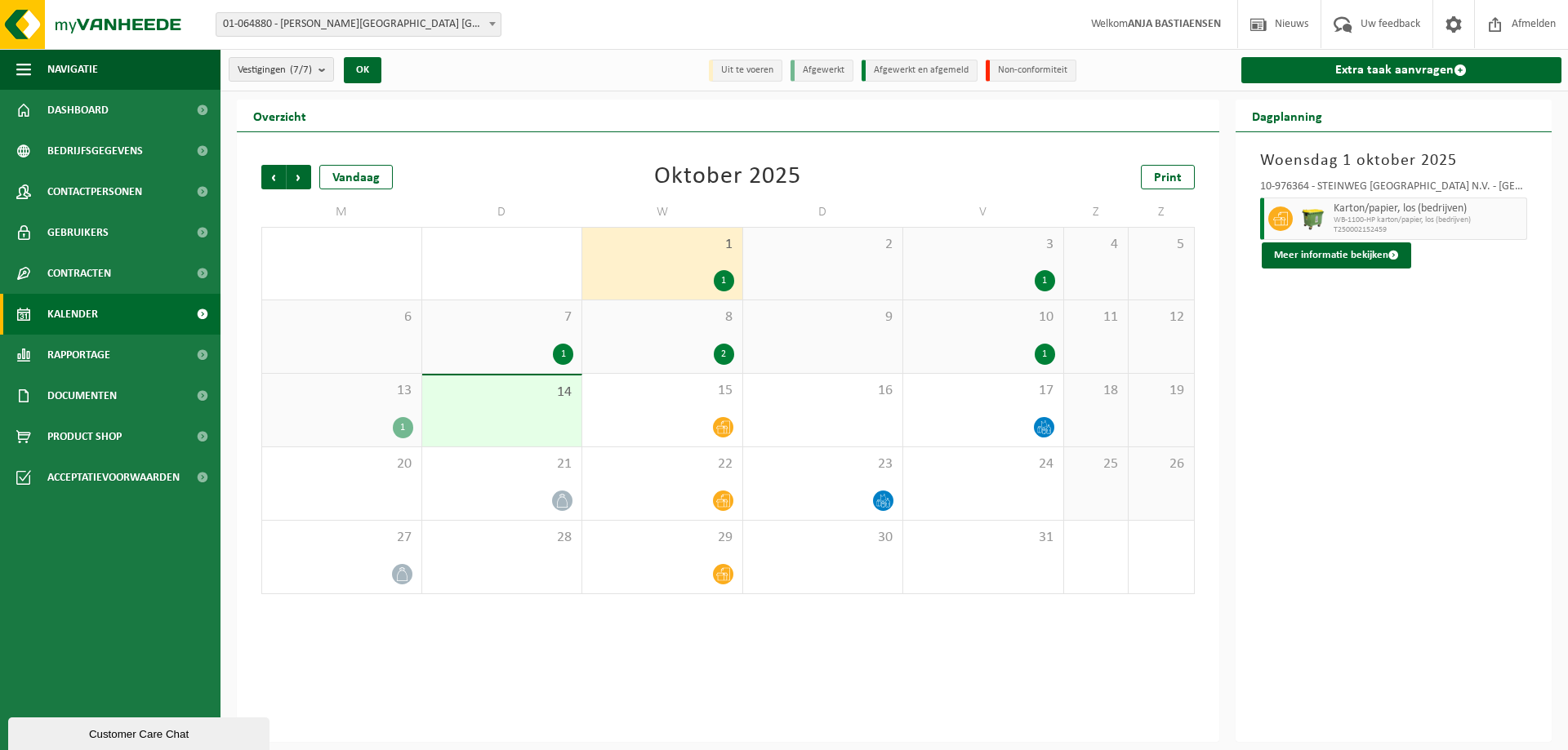
click at [1044, 276] on div "1" at bounding box center [1045, 281] width 20 height 21
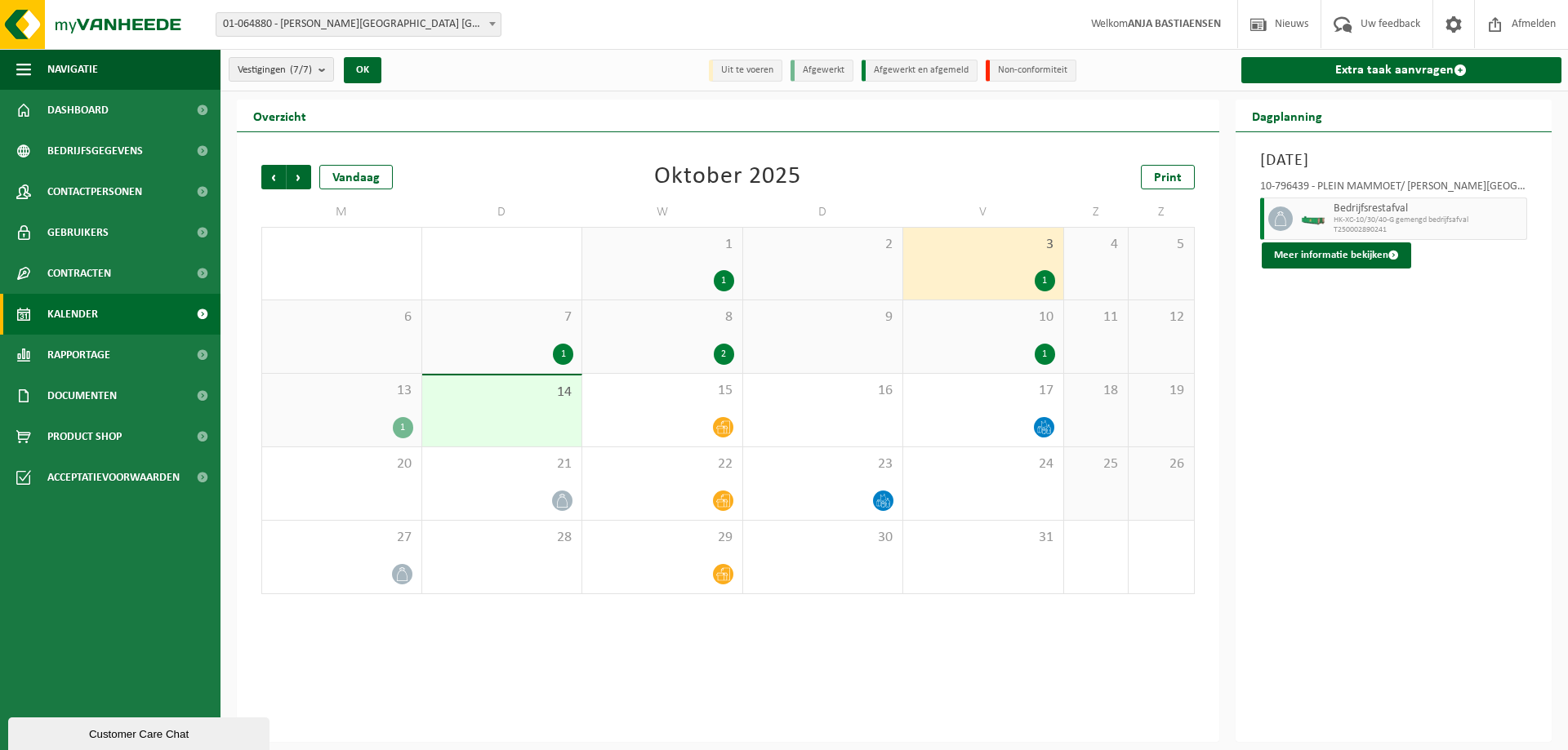
click at [1043, 353] on div "1" at bounding box center [1045, 354] width 20 height 21
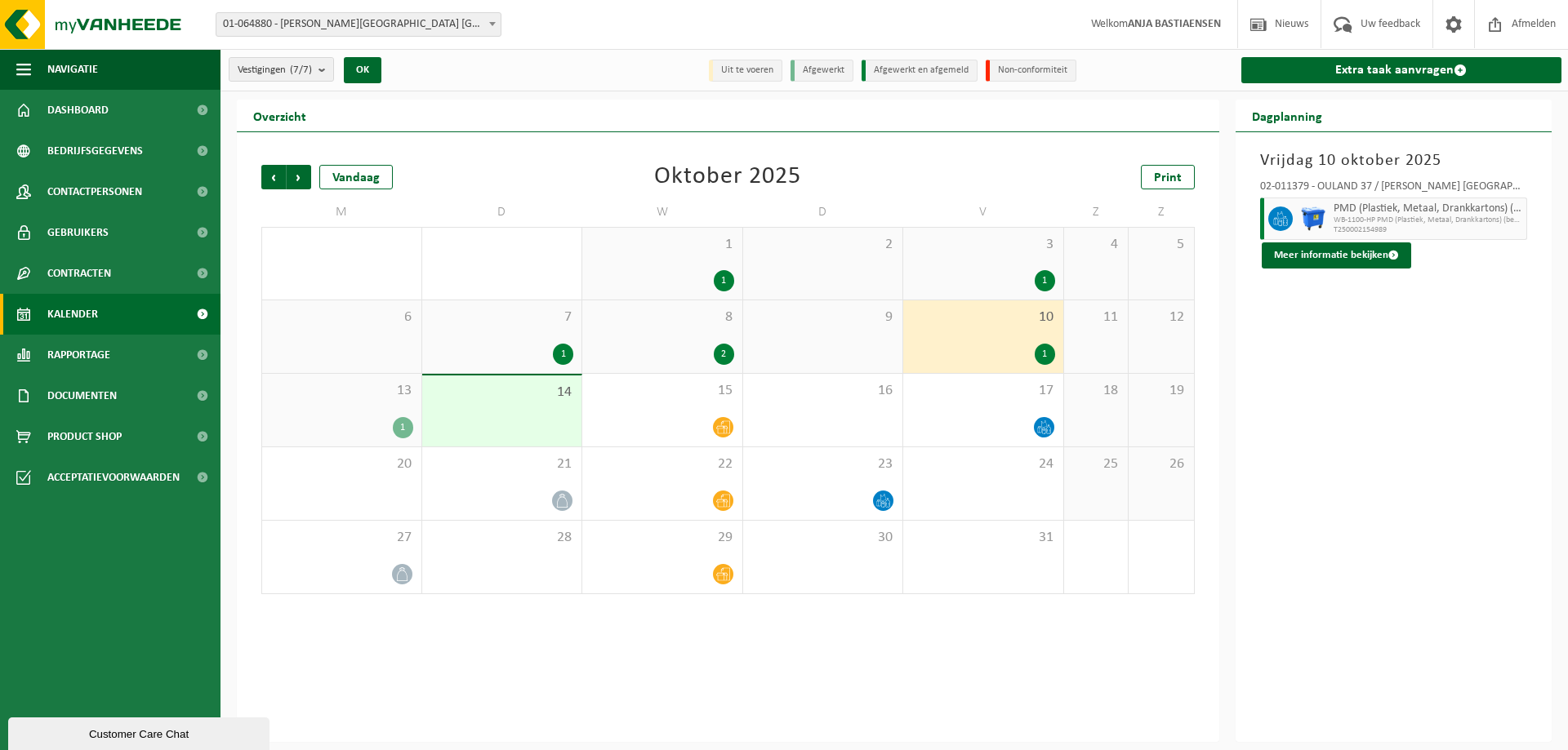
click at [726, 353] on div "2" at bounding box center [724, 354] width 20 height 21
